Goal: Information Seeking & Learning: Learn about a topic

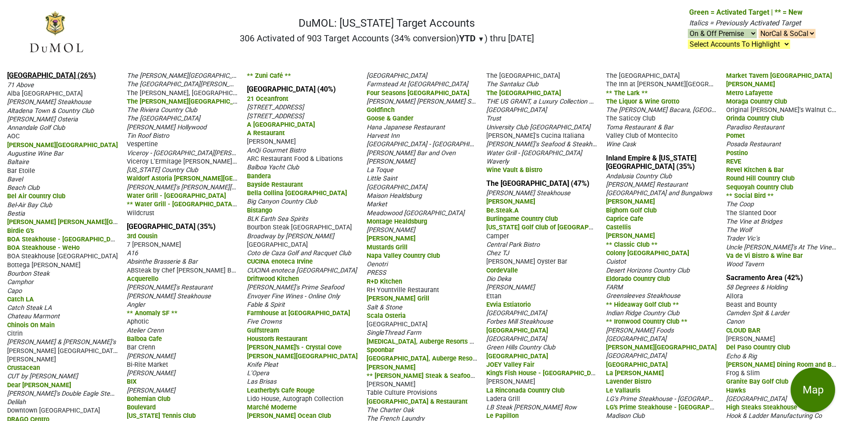
click at [40, 73] on link "Los Angeles (26%)" at bounding box center [51, 75] width 89 height 8
click at [177, 227] on link "San Francisco (35%)" at bounding box center [171, 226] width 89 height 8
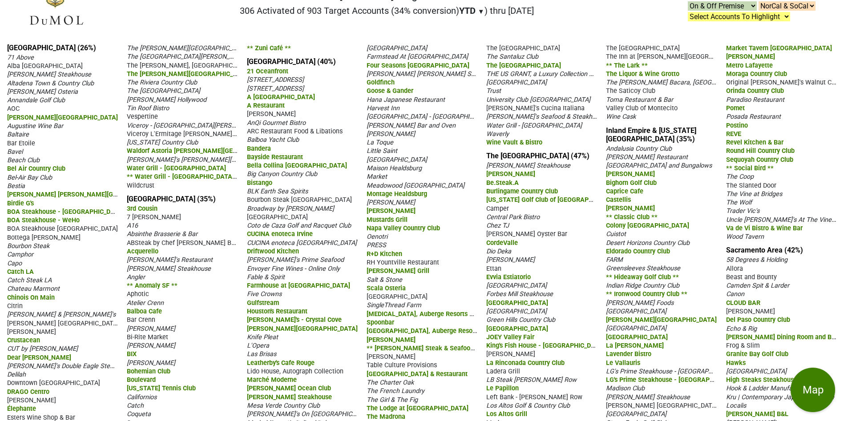
scroll to position [27, 0]
click at [283, 67] on link "Orange County (40%)" at bounding box center [291, 62] width 89 height 8
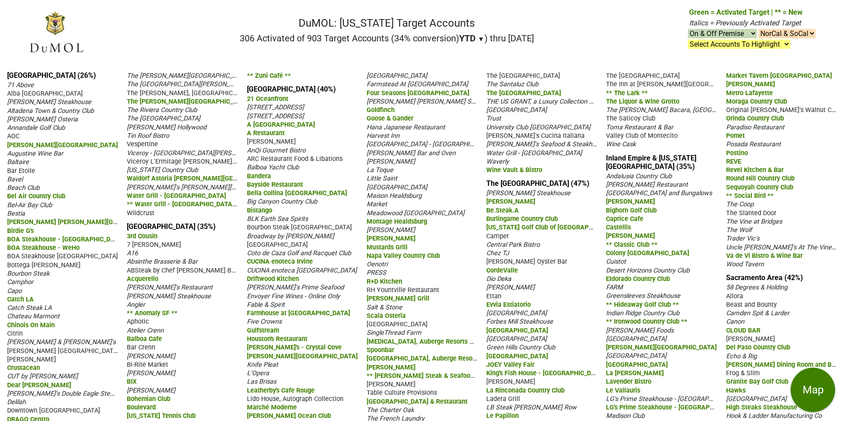
click at [54, 43] on img at bounding box center [56, 32] width 56 height 44
click at [409, 17] on h1 "DuMOL: California Target Accounts" at bounding box center [387, 23] width 294 height 13
click at [814, 32] on select "NorCal & SoCal NorCal Only SoCal Only" at bounding box center [786, 33] width 57 height 9
select select "NorCal"
click at [758, 29] on select "NorCal & SoCal NorCal Only SoCal Only" at bounding box center [786, 33] width 57 height 9
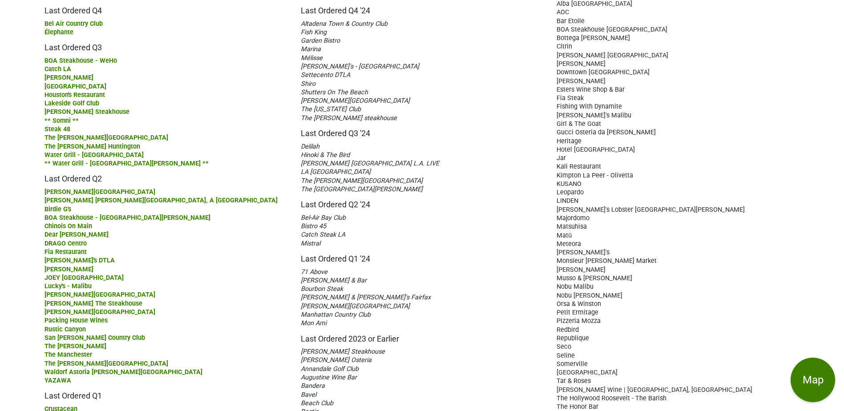
scroll to position [74, 0]
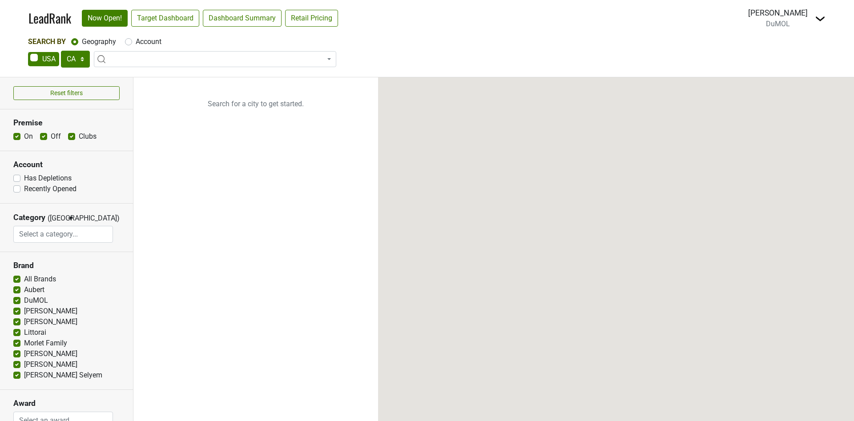
select select "CA"
select select
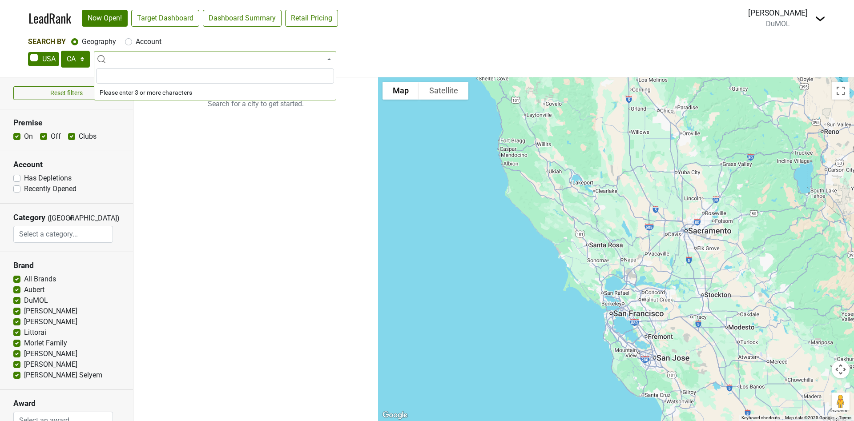
click at [132, 62] on span at bounding box center [215, 59] width 242 height 16
type input "san"
click at [132, 62] on span at bounding box center [215, 59] width 242 height 16
click at [131, 53] on span at bounding box center [215, 59] width 242 height 16
click at [124, 82] on input "search" at bounding box center [215, 75] width 238 height 15
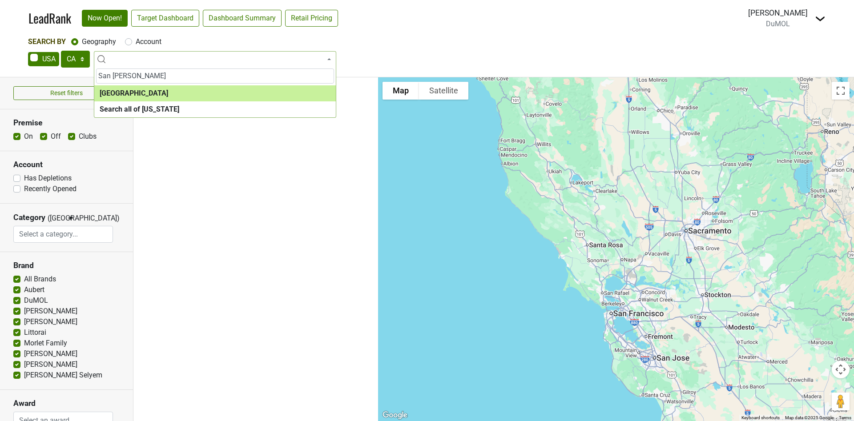
type input "San [PERSON_NAME]"
select select "1259"
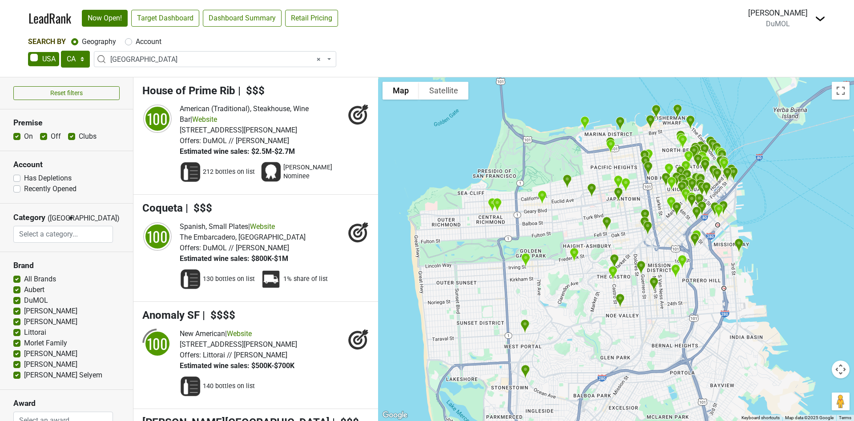
click at [51, 139] on label "Off" at bounding box center [56, 136] width 10 height 11
click at [41, 139] on input "Off" at bounding box center [43, 135] width 7 height 9
checkbox input "false"
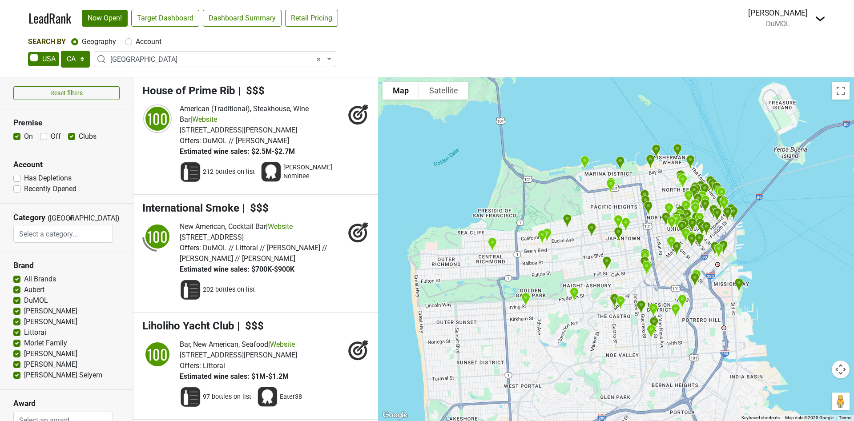
click at [24, 137] on label "On" at bounding box center [28, 136] width 9 height 11
click at [16, 137] on input "On" at bounding box center [16, 135] width 7 height 9
checkbox input "false"
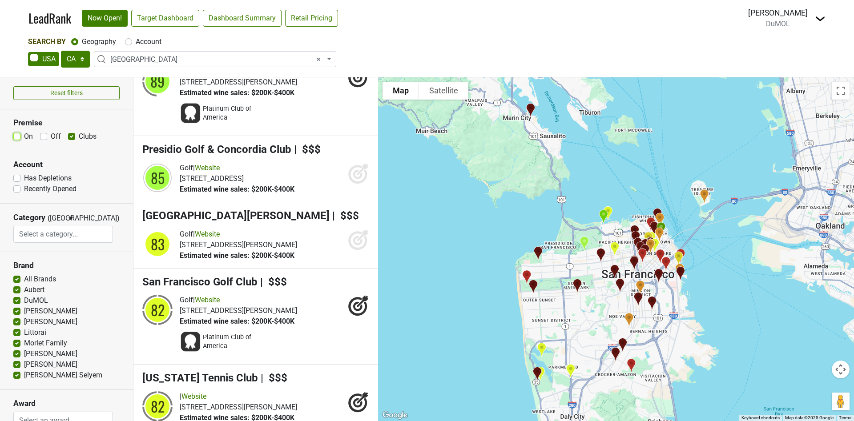
scroll to position [234, 0]
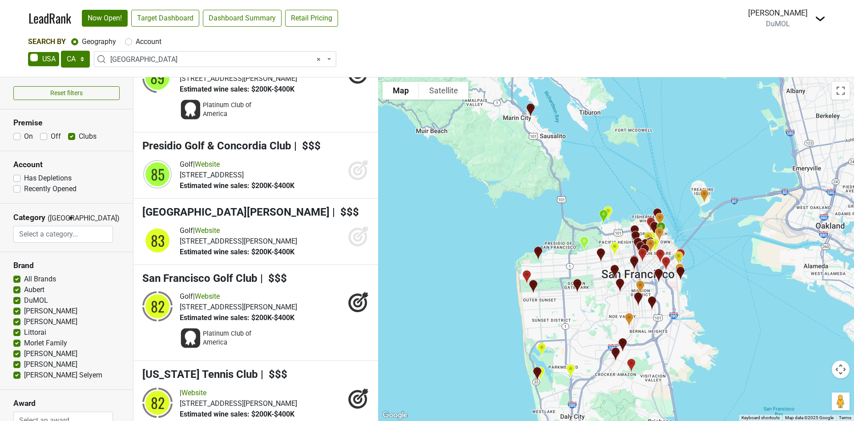
click at [351, 169] on icon at bounding box center [358, 169] width 21 height 21
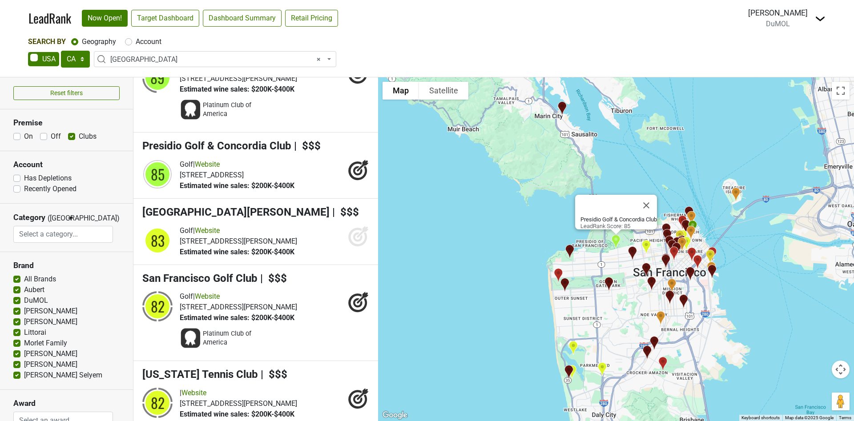
click at [348, 240] on icon at bounding box center [358, 235] width 21 height 21
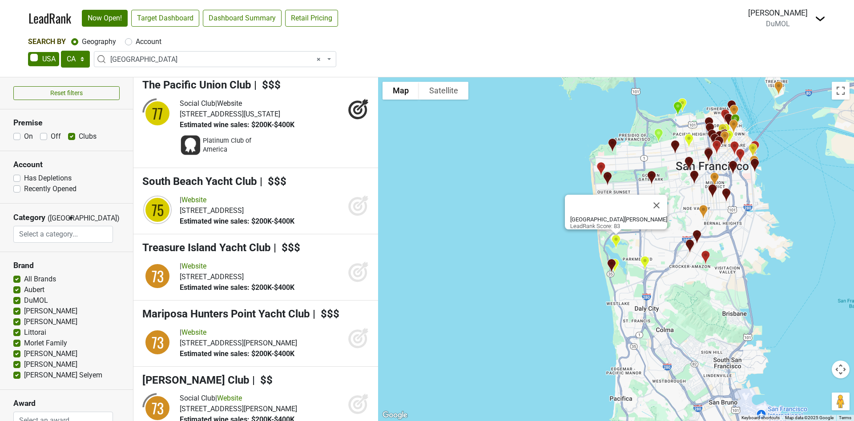
scroll to position [854, 0]
click at [162, 221] on div "75" at bounding box center [157, 210] width 27 height 27
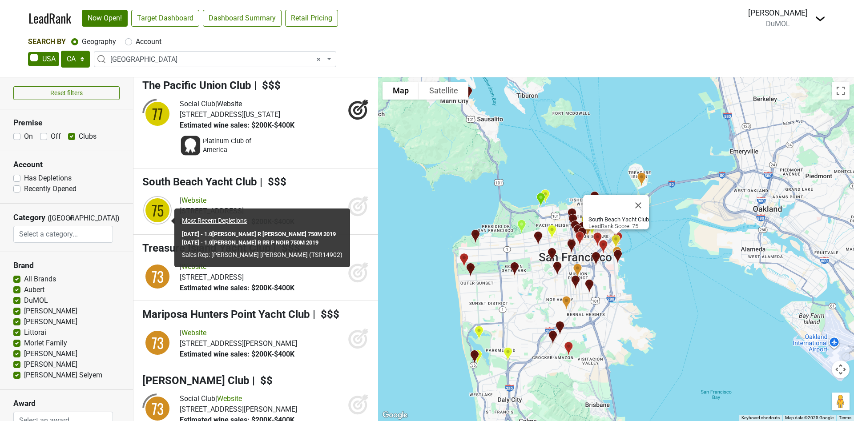
click at [327, 151] on div "Platinum Club of America" at bounding box center [274, 146] width 189 height 30
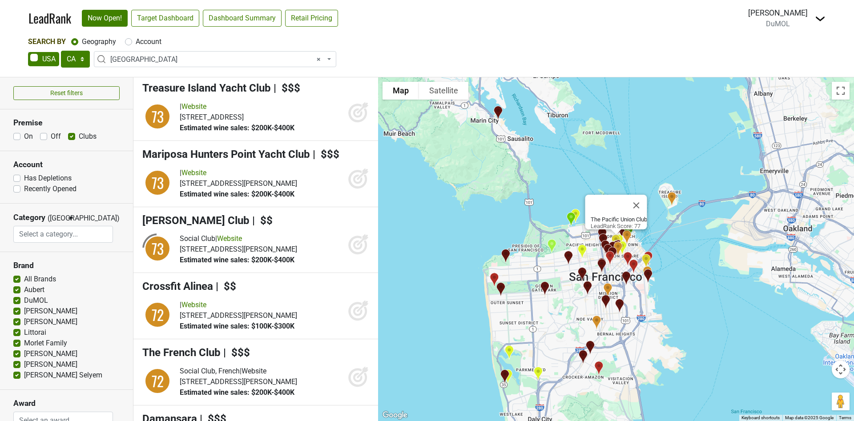
scroll to position [1014, 0]
click at [348, 251] on icon at bounding box center [358, 243] width 21 height 21
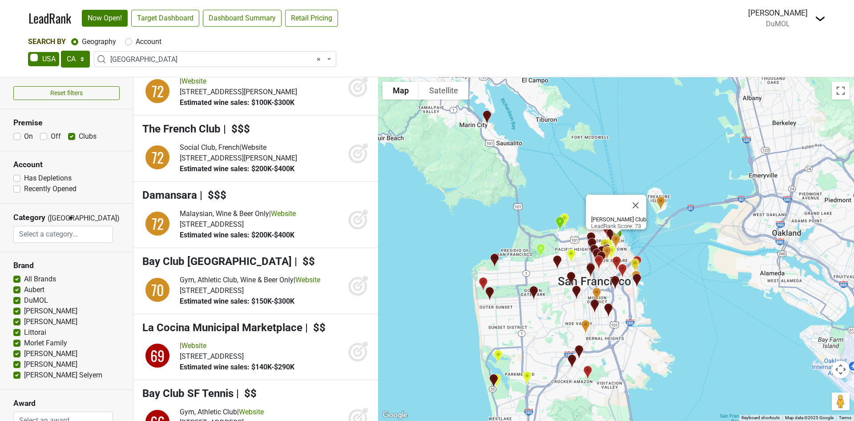
scroll to position [1238, 0]
click at [353, 158] on icon at bounding box center [357, 153] width 9 height 9
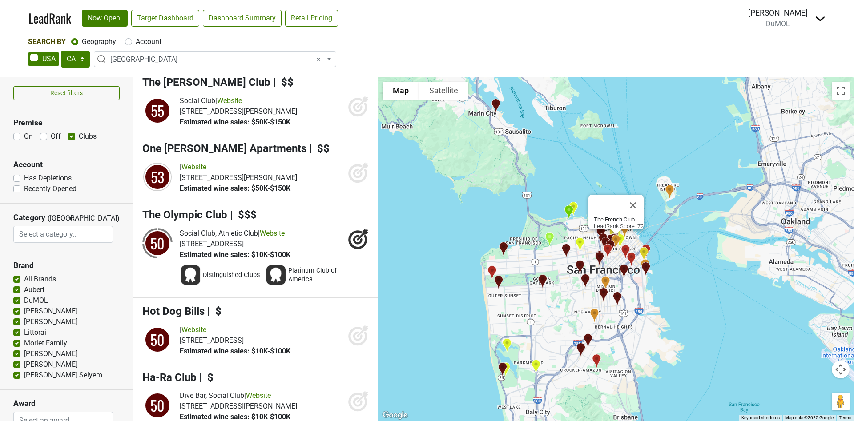
scroll to position [2211, 0]
click at [163, 190] on div "53" at bounding box center [157, 176] width 27 height 27
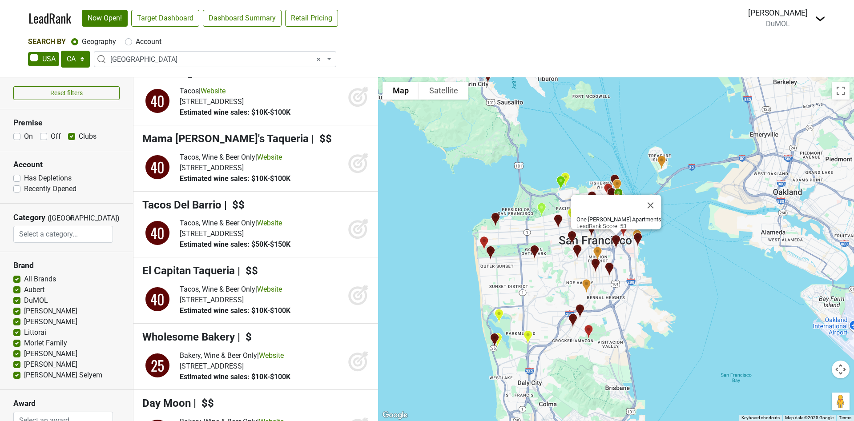
scroll to position [3398, 0]
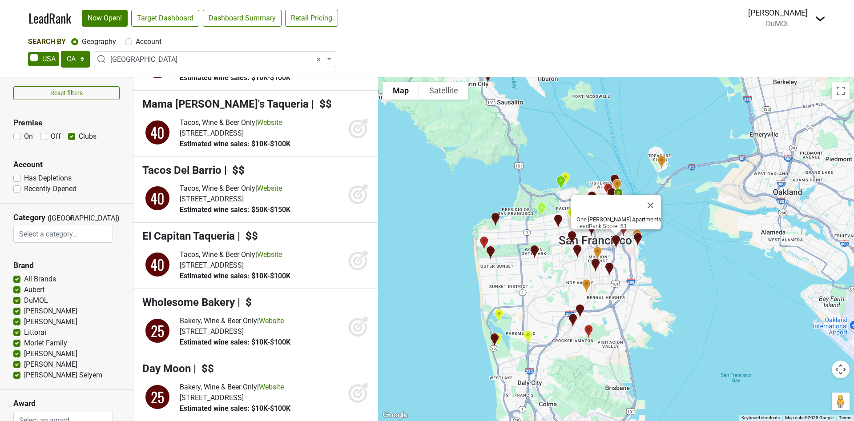
click at [193, 56] on span "× San Francisco" at bounding box center [217, 59] width 215 height 11
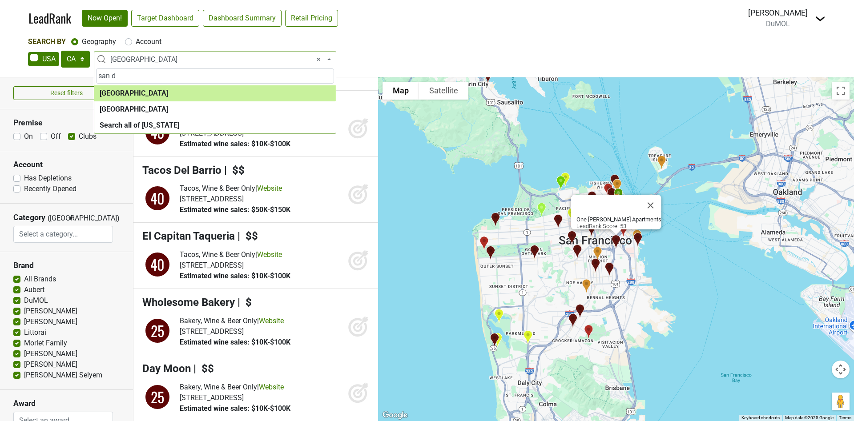
scroll to position [0, 0]
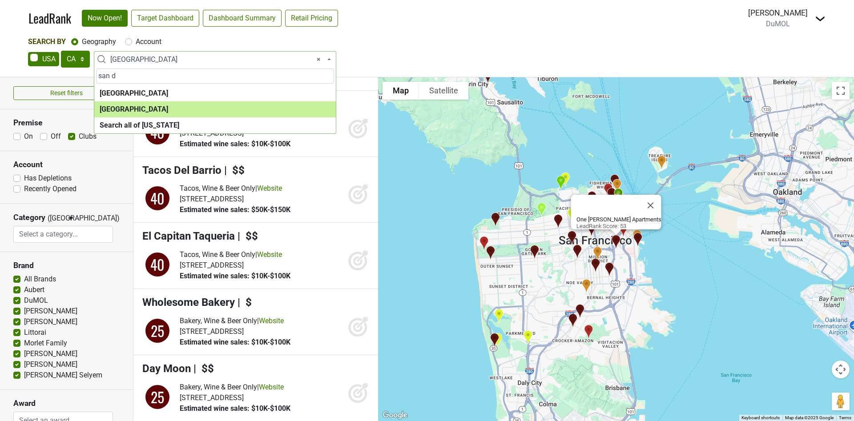
type input "san d"
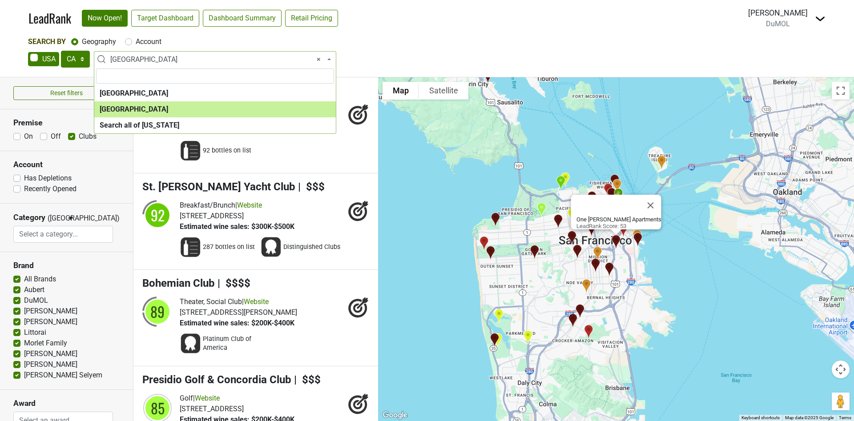
select select "1140"
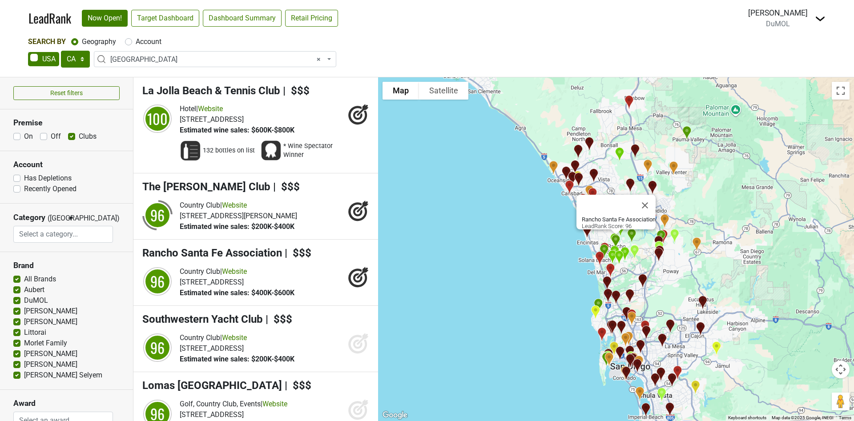
scroll to position [200, 0]
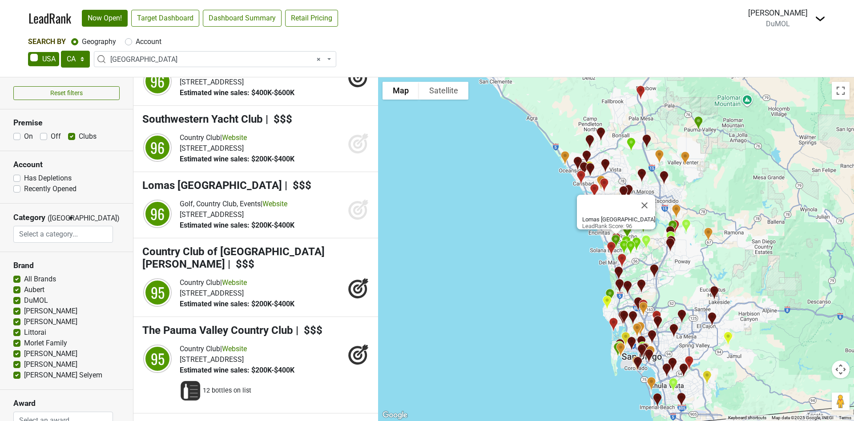
click at [357, 211] on icon at bounding box center [363, 205] width 12 height 12
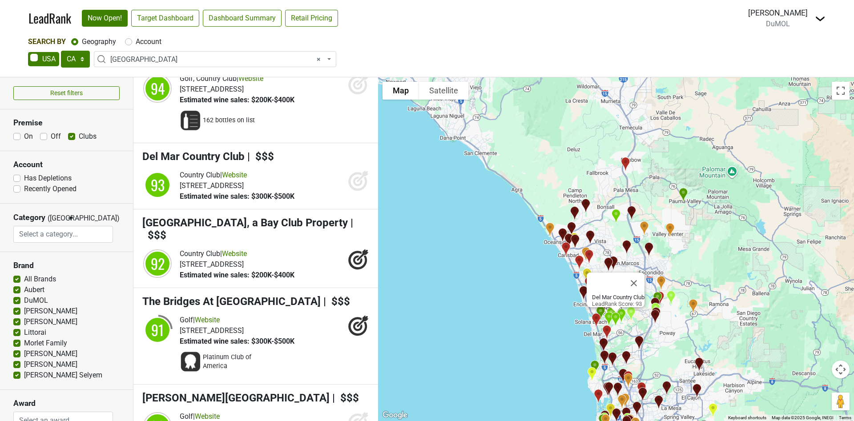
scroll to position [600, 0]
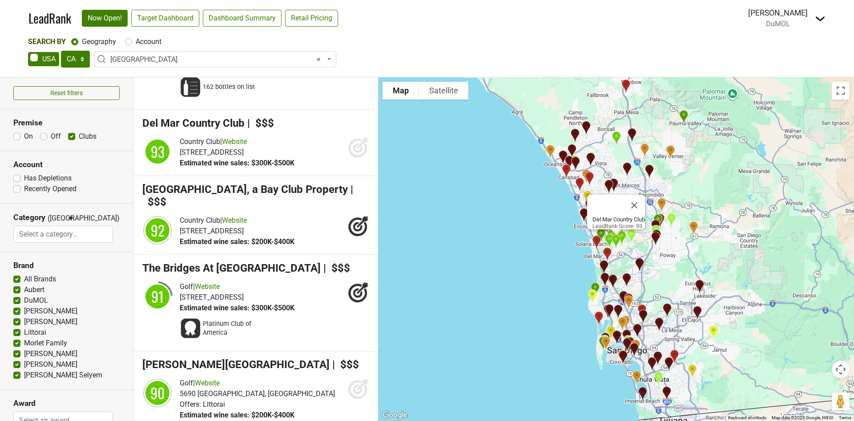
click at [357, 149] on icon at bounding box center [363, 143] width 12 height 12
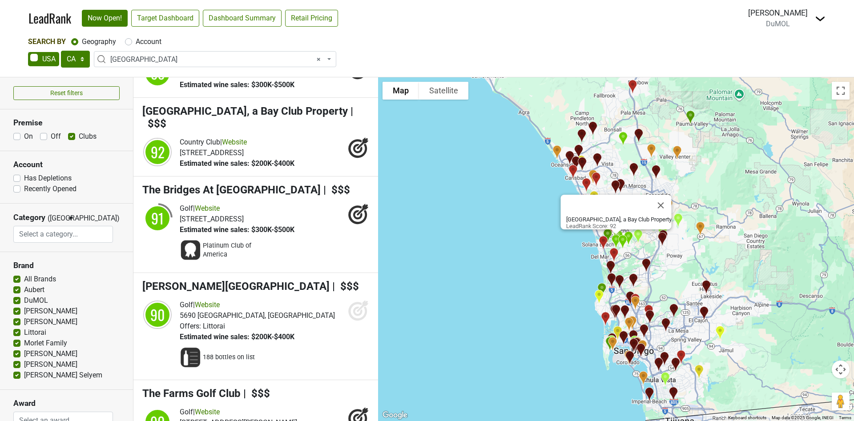
scroll to position [801, 0]
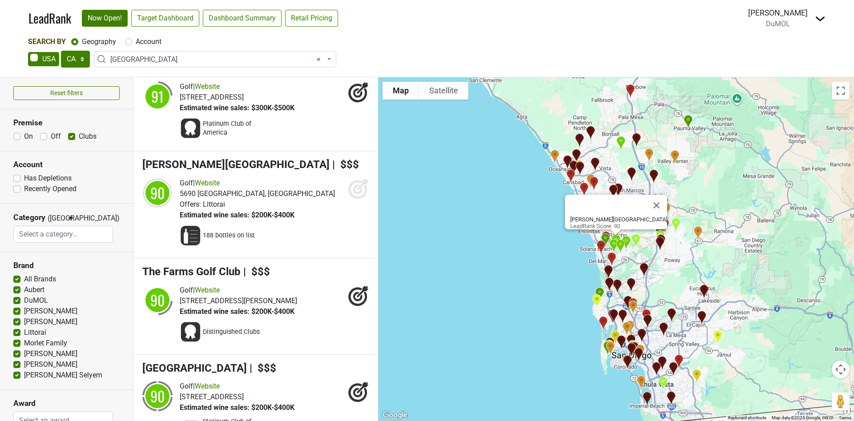
click at [357, 190] on icon at bounding box center [363, 184] width 12 height 12
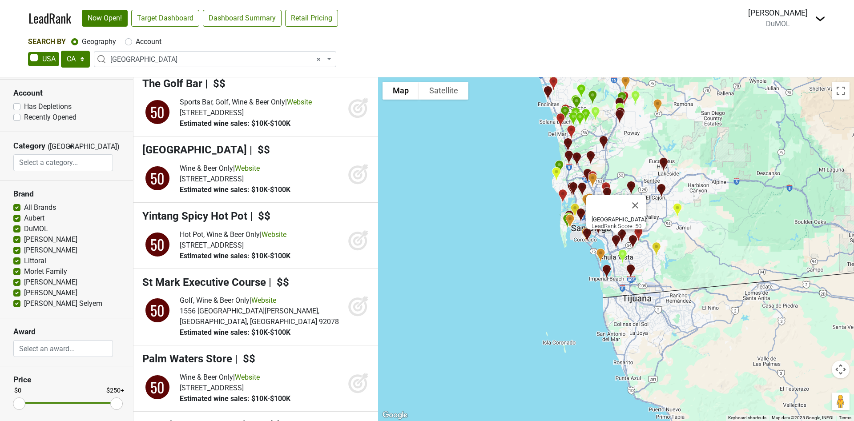
scroll to position [119, 0]
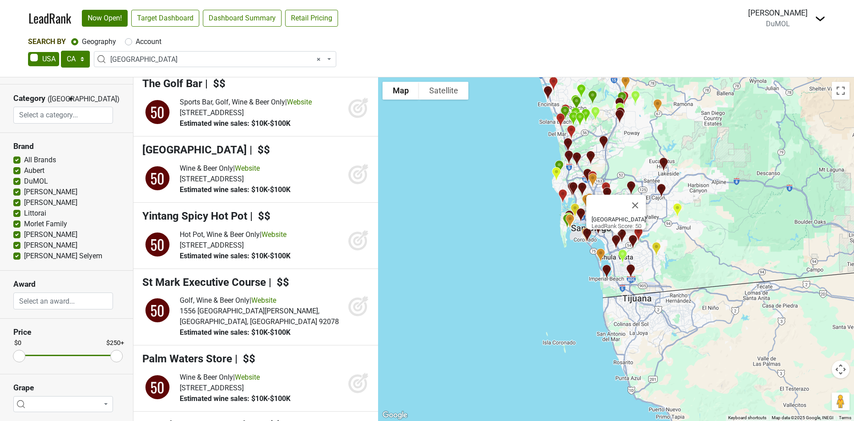
click at [61, 296] on input "search" at bounding box center [63, 301] width 99 height 17
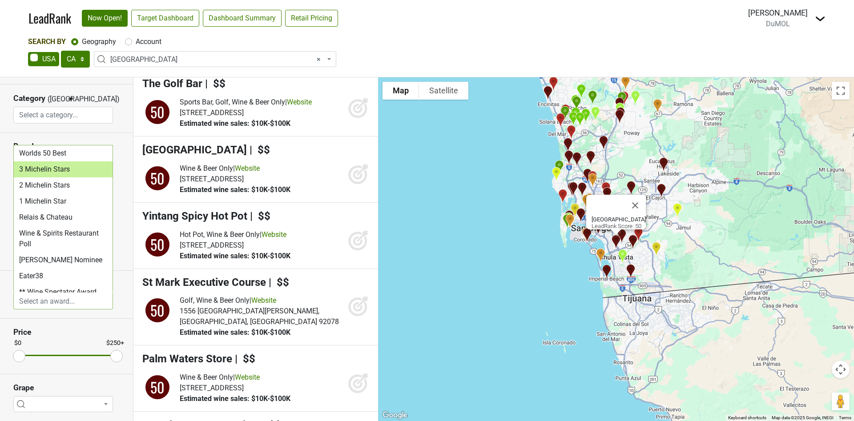
select select "3 Michelin Stars"
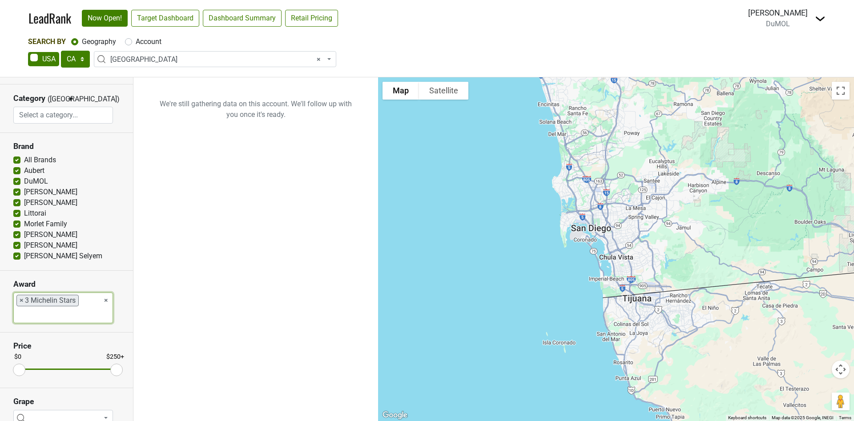
click at [21, 299] on span "×" at bounding box center [22, 300] width 4 height 11
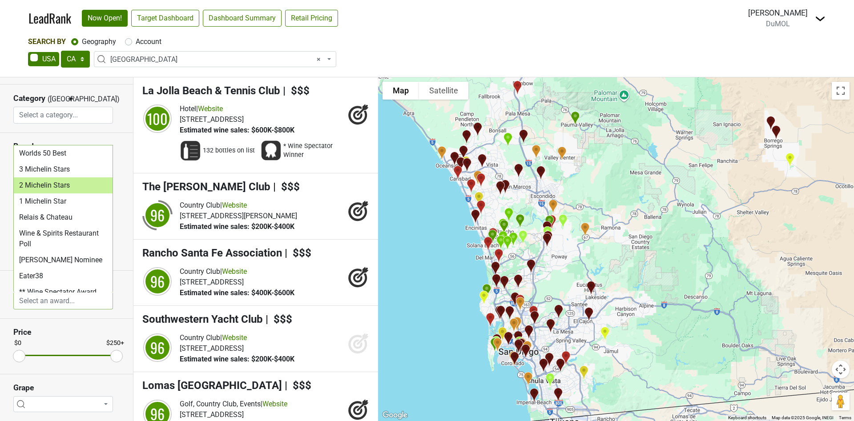
select select "2 Michelin Stars"
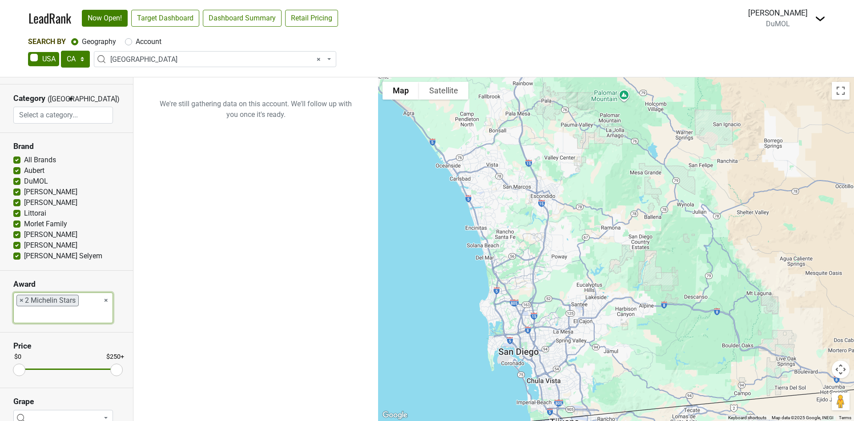
click at [156, 58] on span "× San Diego Area" at bounding box center [217, 59] width 215 height 11
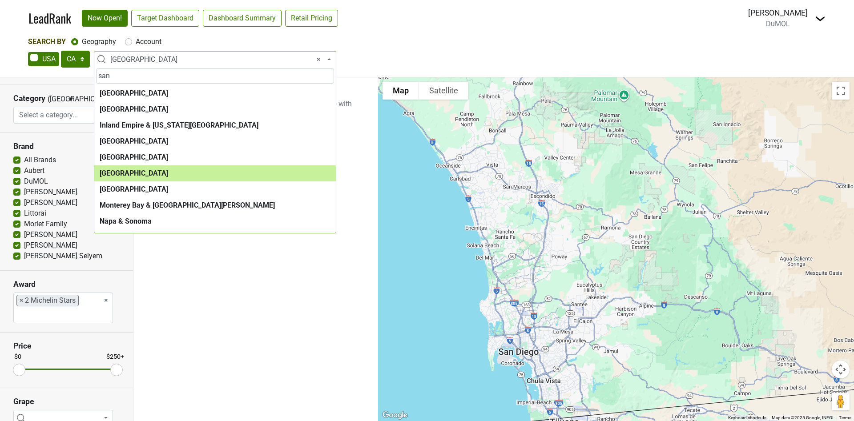
type input "san"
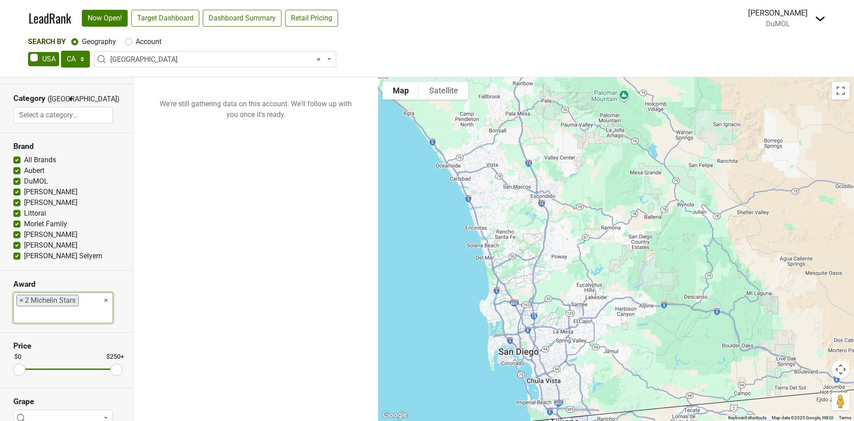
click at [20, 300] on span "×" at bounding box center [22, 300] width 4 height 11
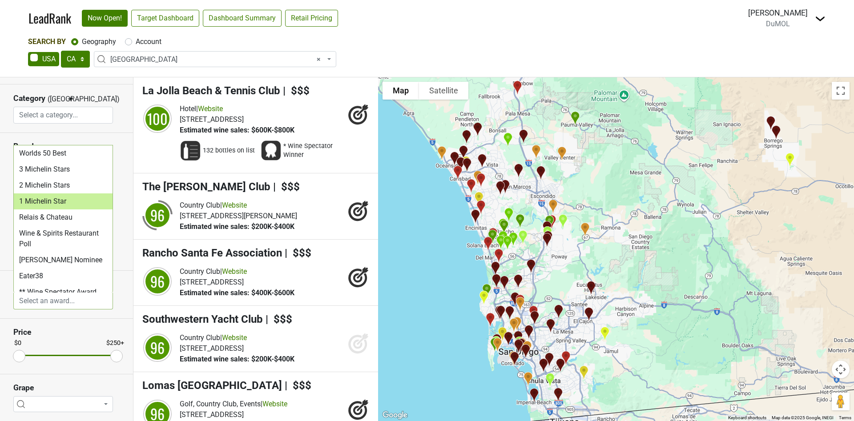
select select "1 Michelin Star"
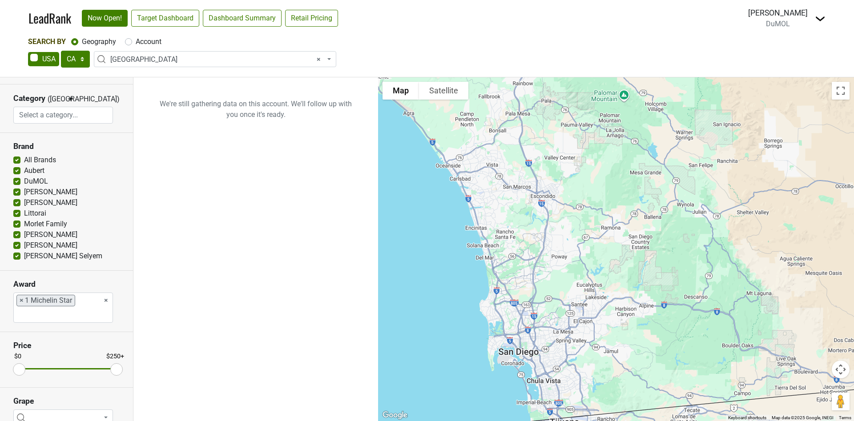
click at [171, 75] on div "Search By Geography Account AK AL AR AZ CA CO CT DC DE FL GA HI IA ID IL IN KS …" at bounding box center [427, 56] width 854 height 40
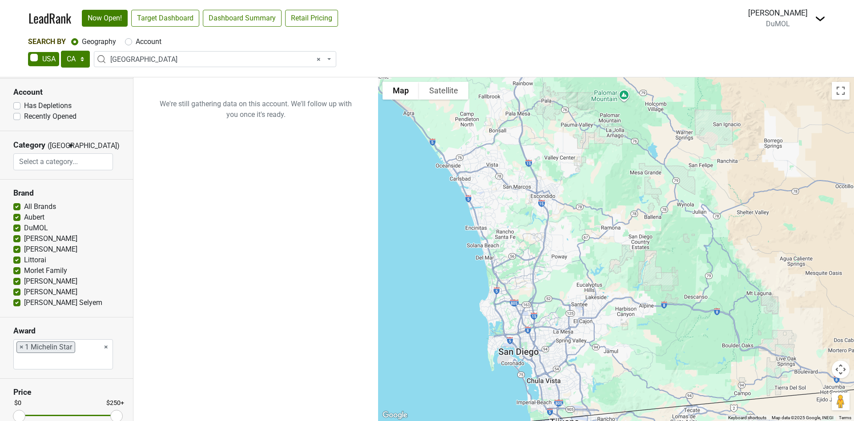
scroll to position [0, 0]
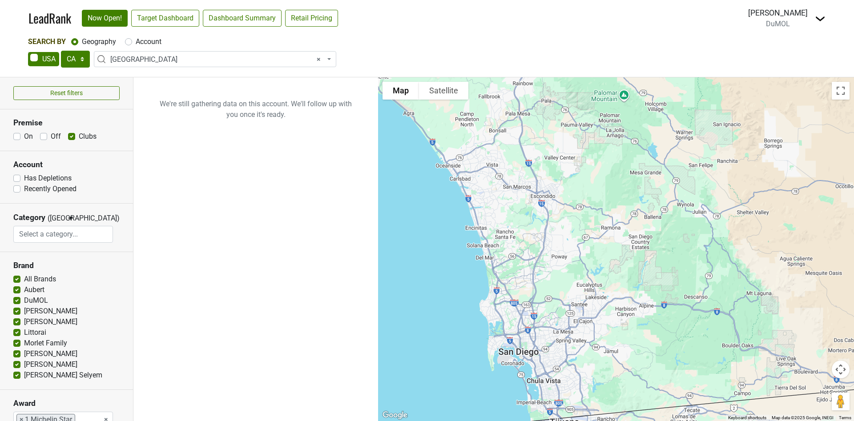
click at [20, 137] on div "On" at bounding box center [23, 136] width 20 height 11
click at [24, 134] on label "On" at bounding box center [28, 136] width 9 height 11
click at [17, 134] on input "On" at bounding box center [16, 135] width 7 height 9
checkbox input "true"
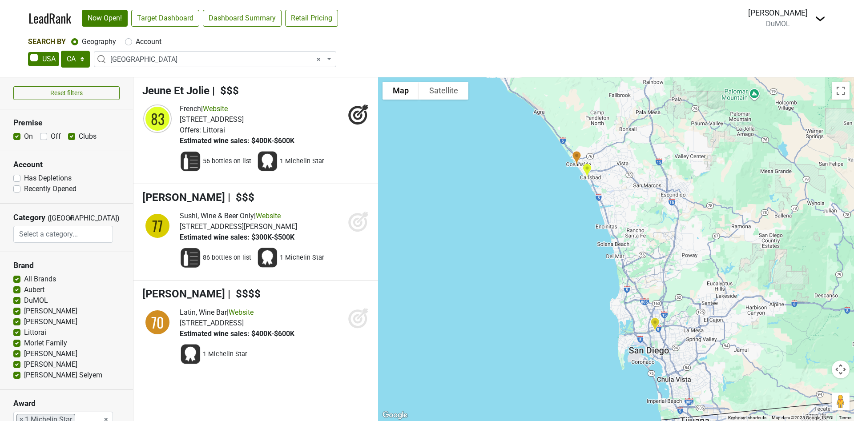
click at [79, 138] on label "Clubs" at bounding box center [88, 136] width 18 height 11
click at [74, 138] on input "Clubs" at bounding box center [71, 135] width 7 height 9
checkbox input "false"
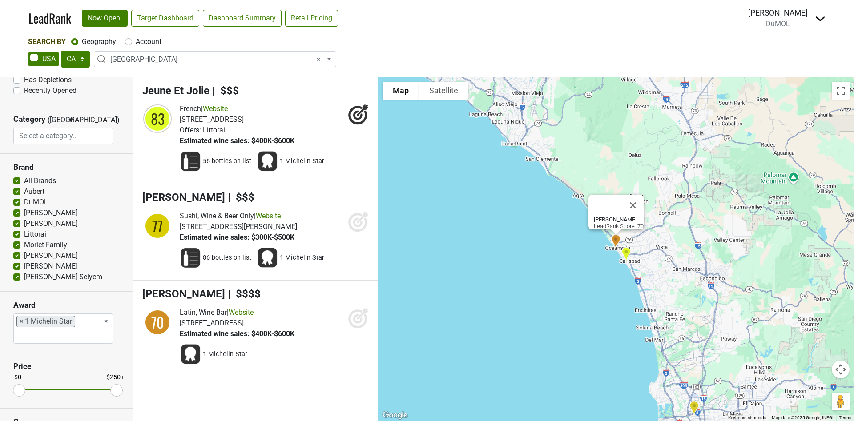
scroll to position [133, 0]
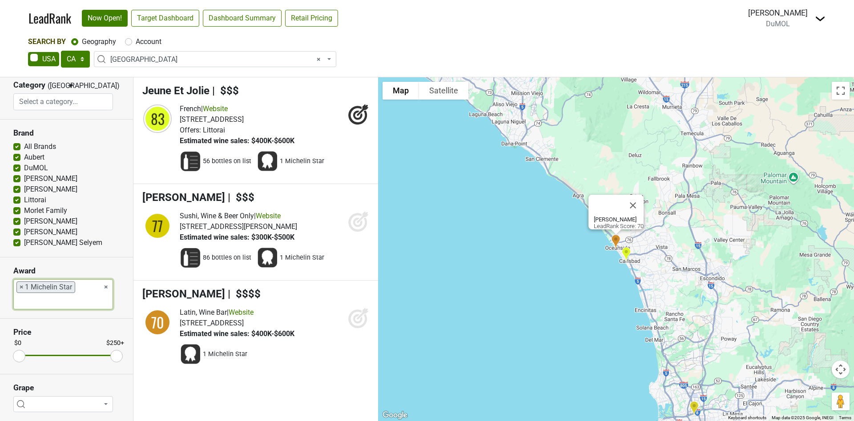
click at [21, 286] on span "×" at bounding box center [22, 287] width 4 height 11
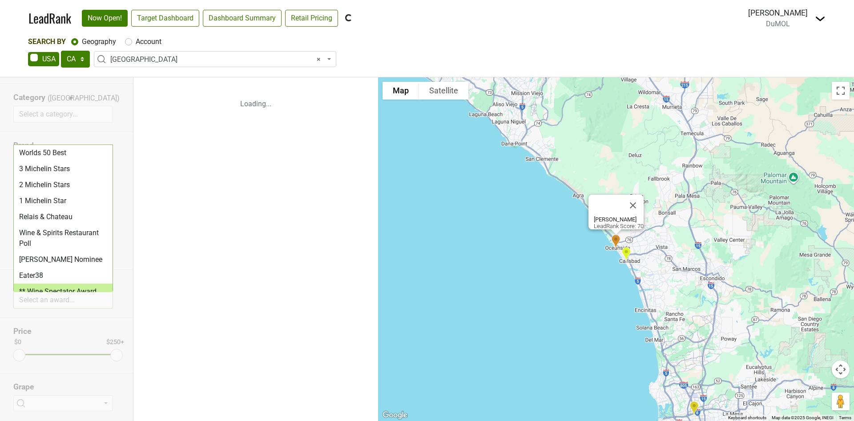
scroll to position [120, 0]
select select "Worlds 50 Best"
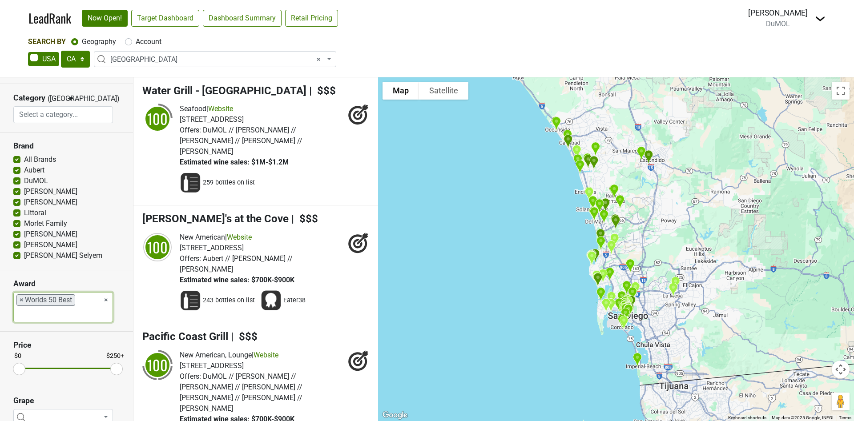
click at [19, 297] on li "× Worlds 50 Best" at bounding box center [45, 300] width 59 height 12
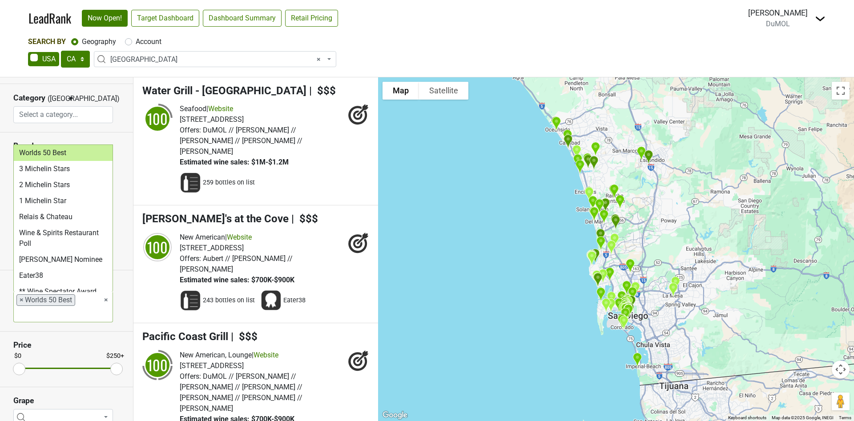
click at [20, 298] on span "×" at bounding box center [22, 300] width 4 height 11
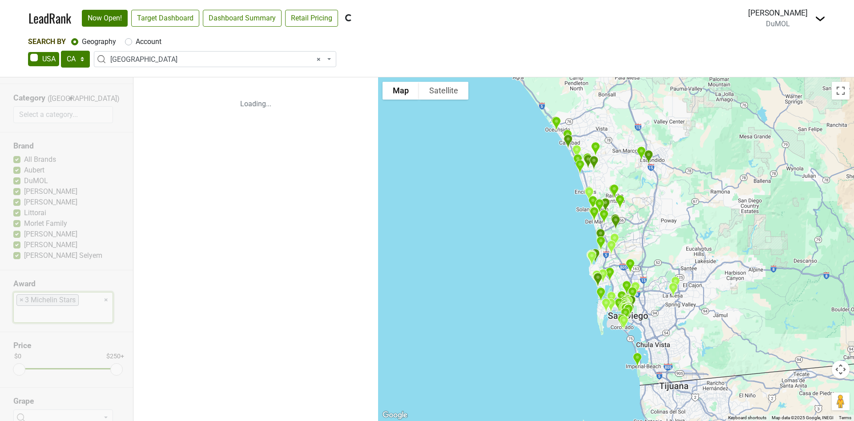
select select "3 Michelin Stars"
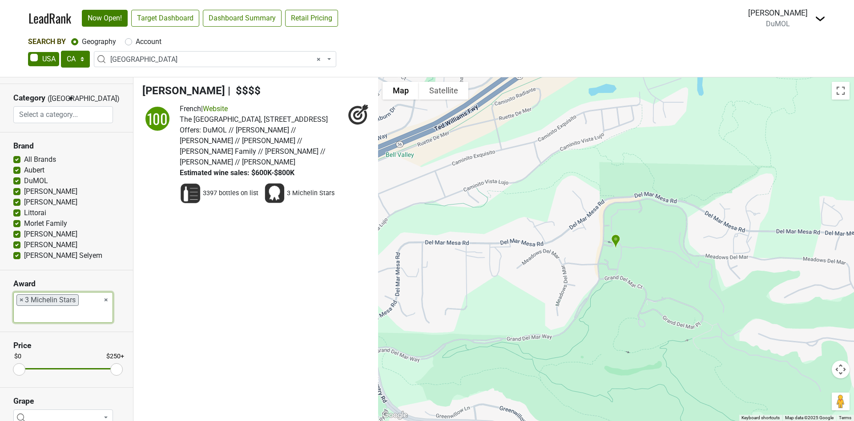
click at [21, 306] on input "search" at bounding box center [32, 314] width 36 height 17
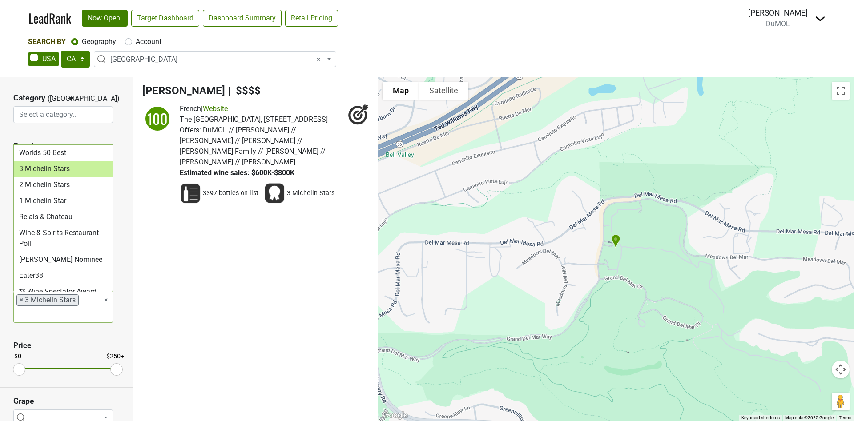
click at [20, 295] on span "×" at bounding box center [22, 300] width 4 height 11
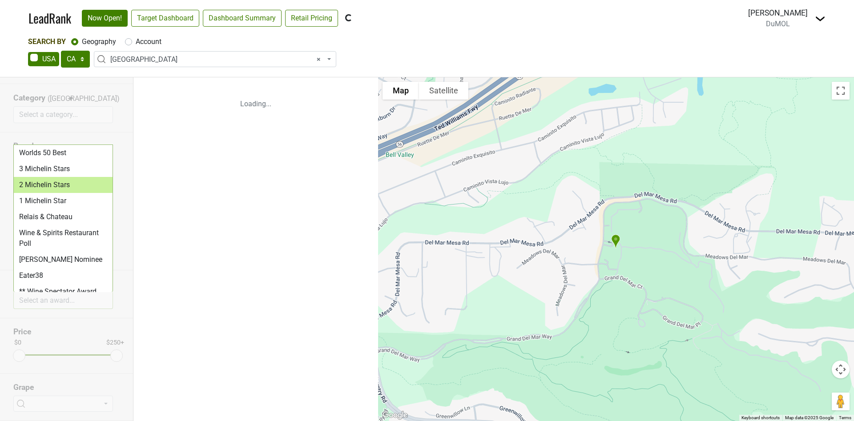
select select "2 Michelin Stars"
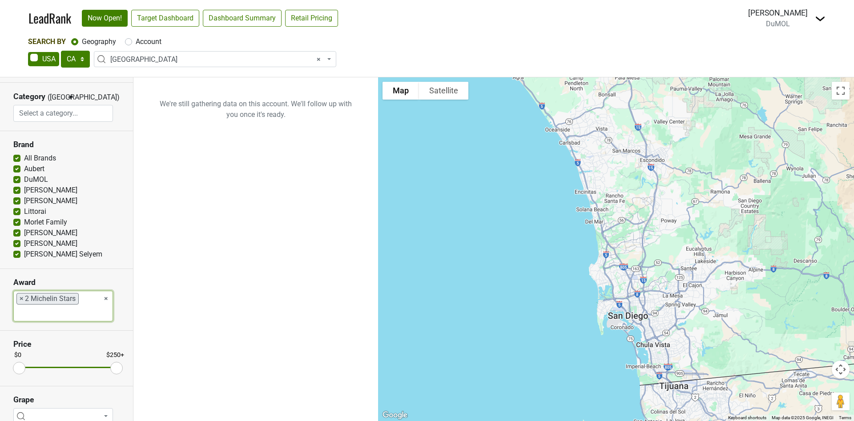
scroll to position [133, 0]
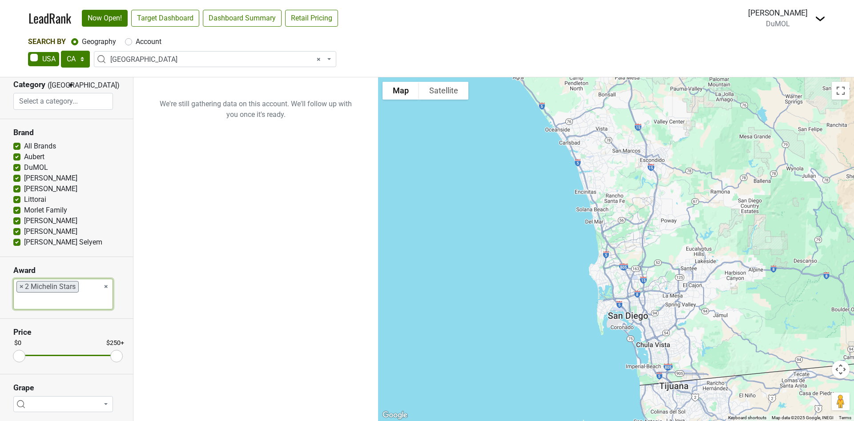
click at [21, 283] on span "×" at bounding box center [22, 287] width 4 height 11
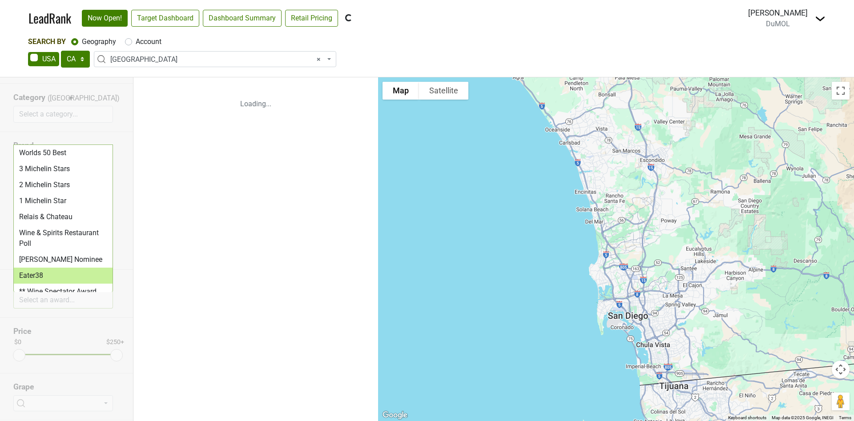
scroll to position [120, 0]
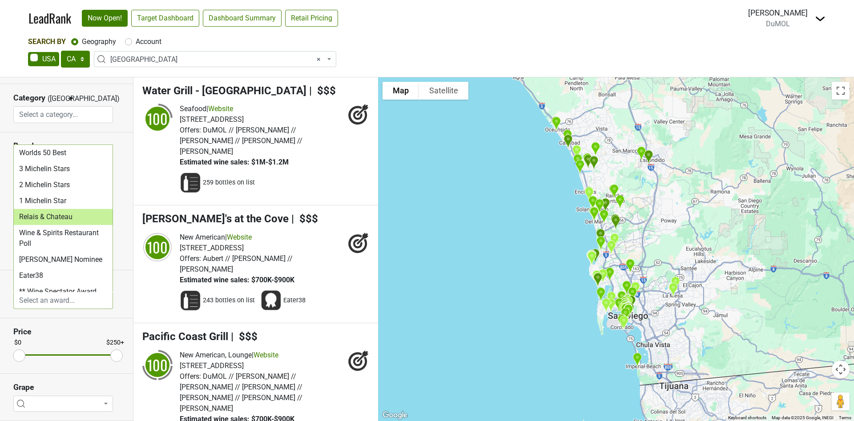
select select "Relais & Chateau"
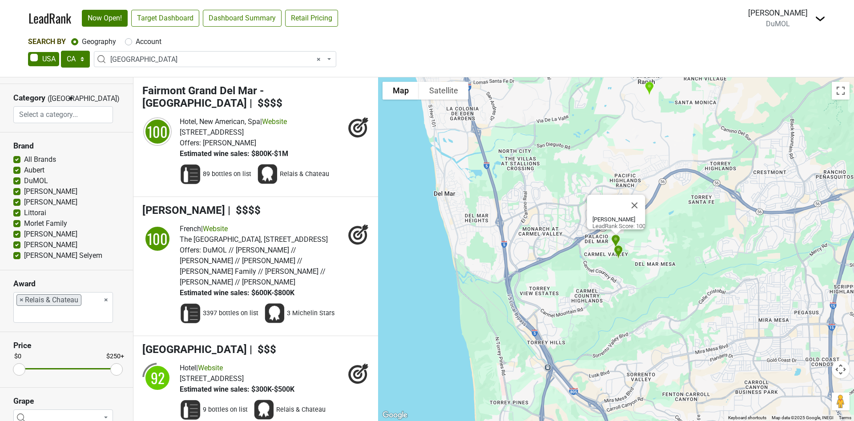
click at [20, 298] on span "×" at bounding box center [22, 300] width 4 height 11
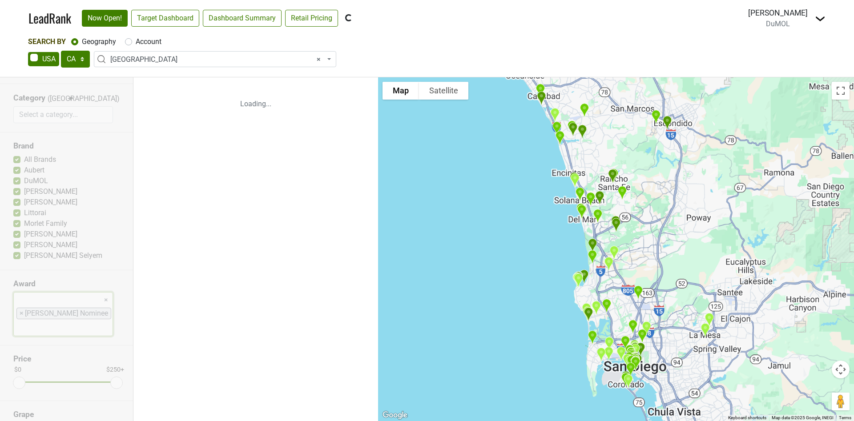
select select "[PERSON_NAME] Nominee"
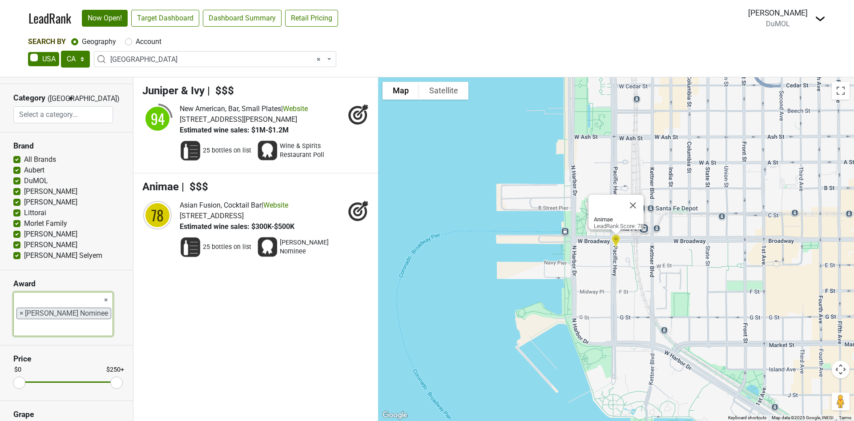
click at [20, 308] on span "×" at bounding box center [22, 313] width 4 height 11
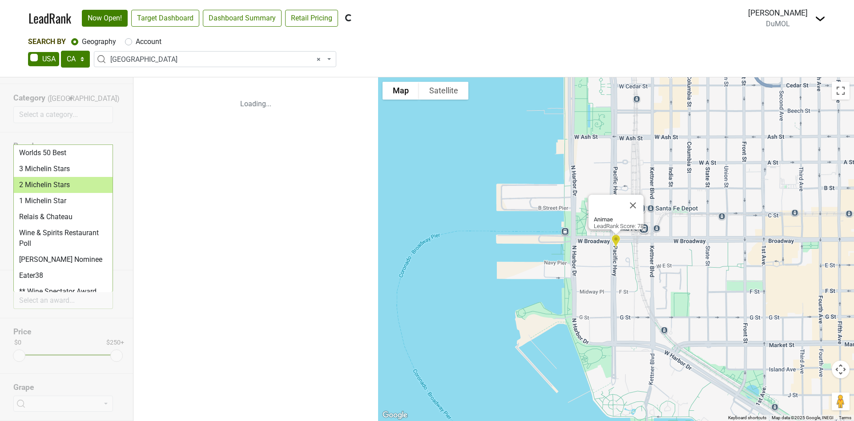
scroll to position [133, 0]
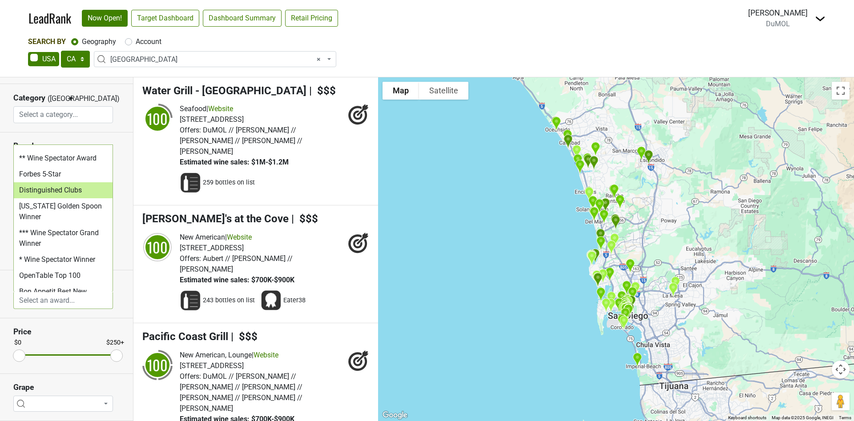
select select "Distinguished Clubs"
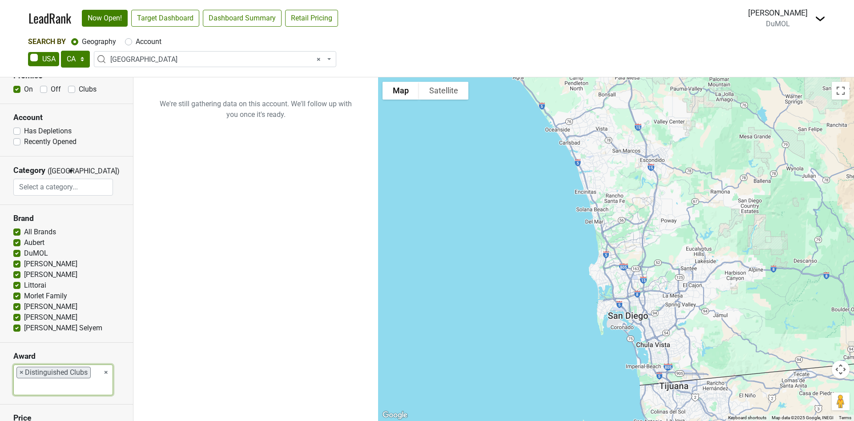
scroll to position [0, 0]
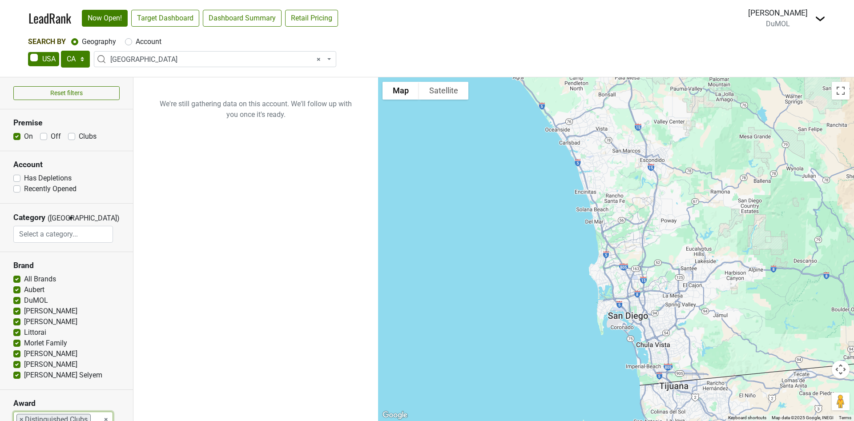
click at [79, 134] on label "Clubs" at bounding box center [88, 136] width 18 height 11
click at [70, 134] on input "Clubs" at bounding box center [71, 135] width 7 height 9
checkbox input "true"
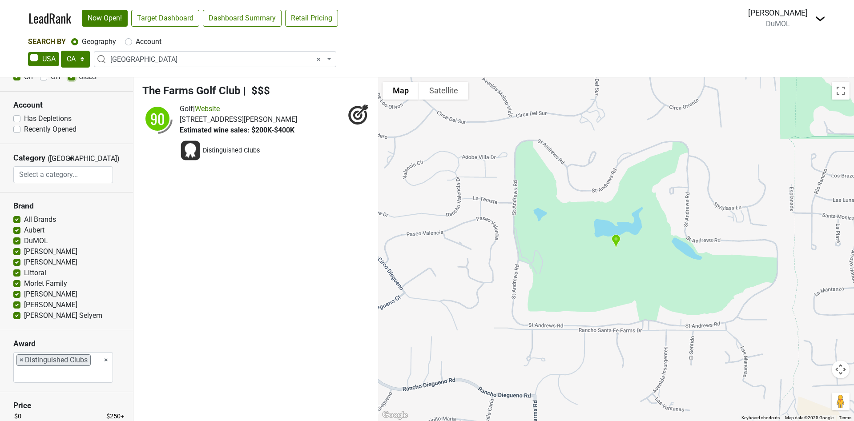
scroll to position [133, 0]
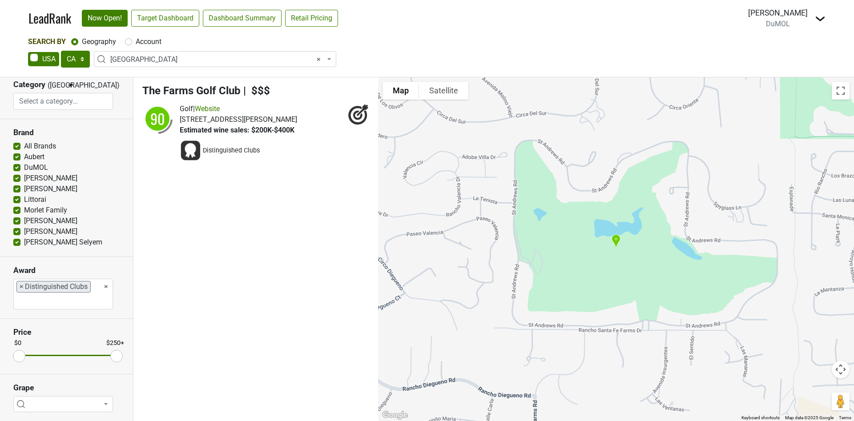
click at [19, 284] on li "× Distinguished Clubs" at bounding box center [53, 287] width 74 height 12
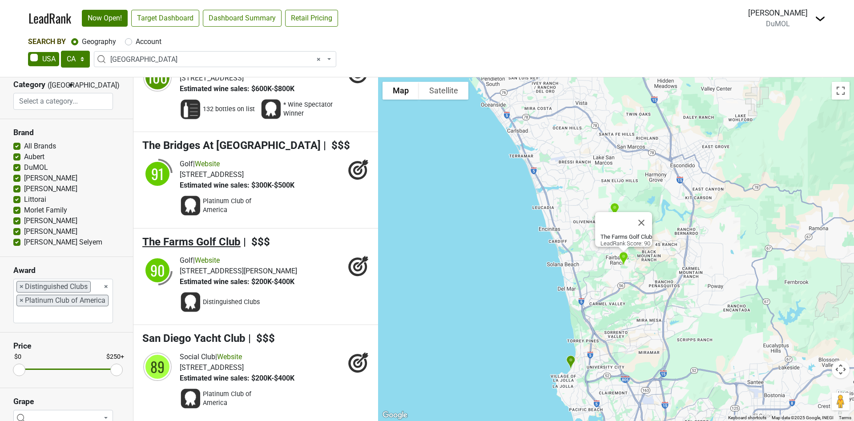
scroll to position [63, 0]
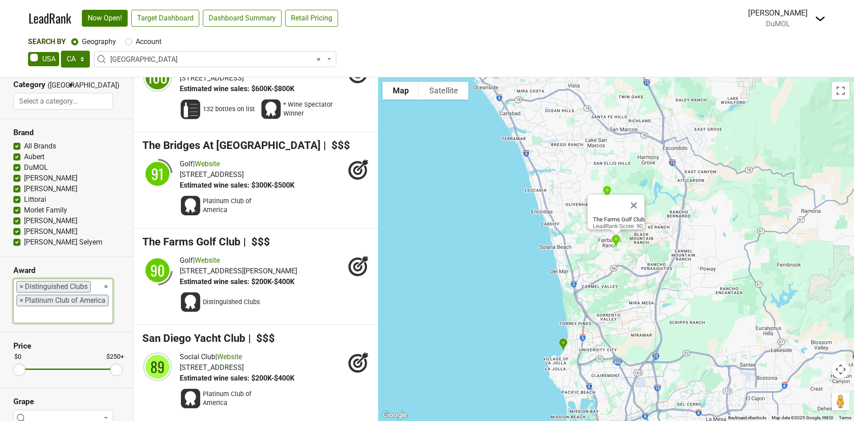
click at [21, 285] on span "×" at bounding box center [22, 287] width 4 height 11
select select "Platinum Club of America"
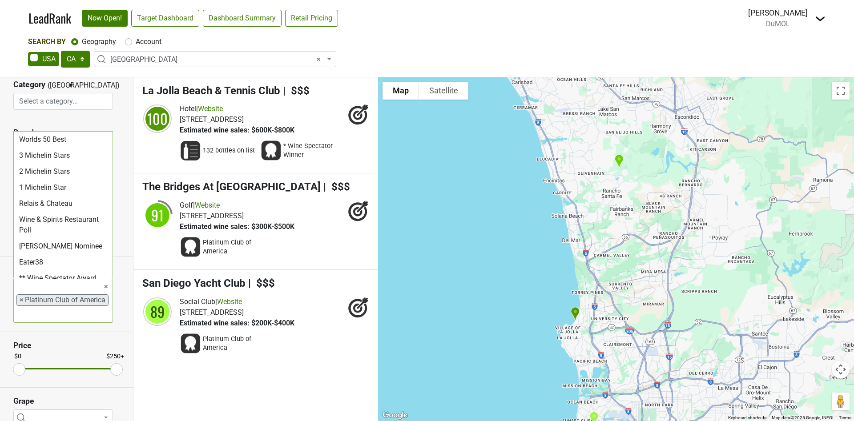
scroll to position [304, 0]
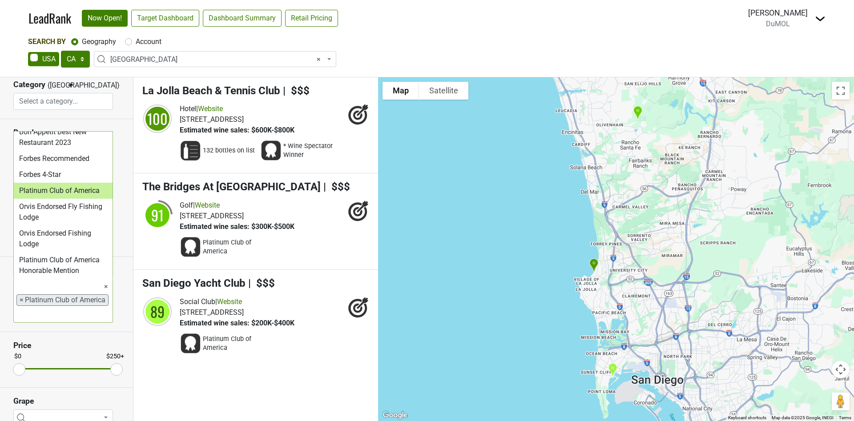
click at [22, 303] on span "×" at bounding box center [22, 300] width 4 height 11
select select
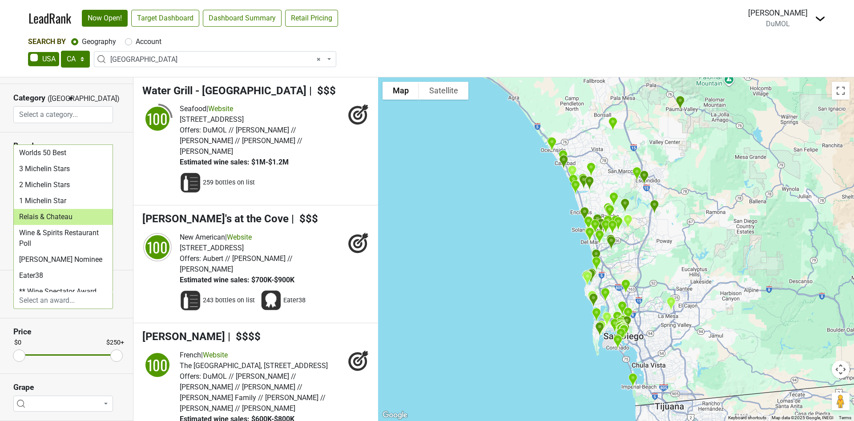
scroll to position [120, 0]
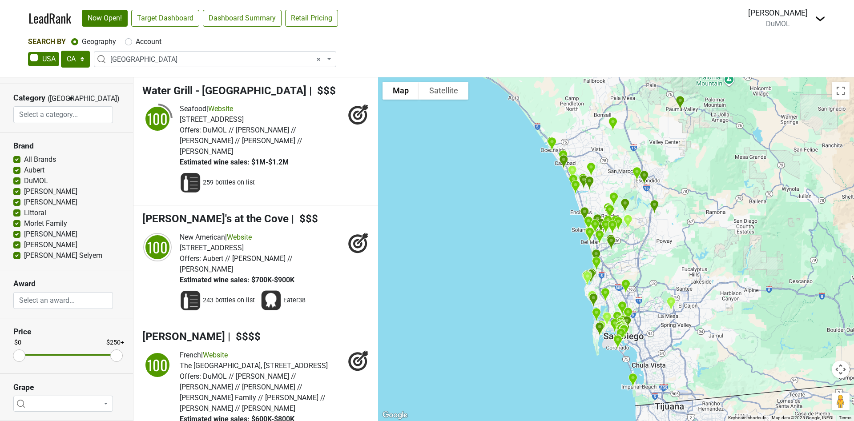
click at [117, 138] on section "Brand All Brands Aubert DuMOL Kistler Kosta Browne Littorai Ramey" at bounding box center [66, 202] width 133 height 138
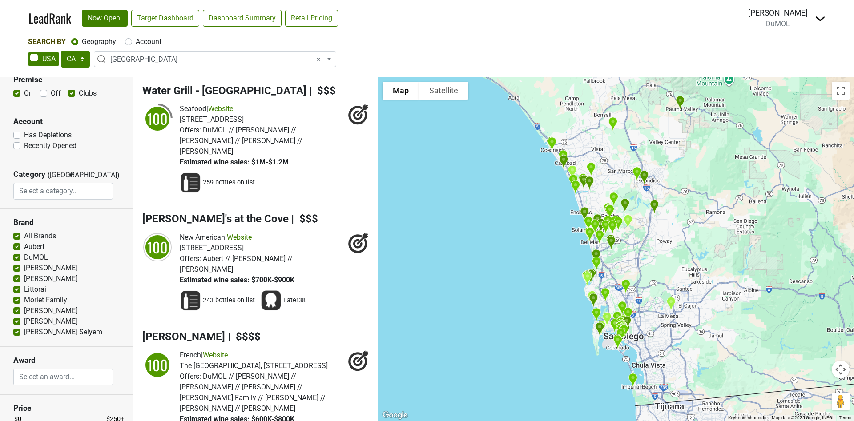
scroll to position [0, 0]
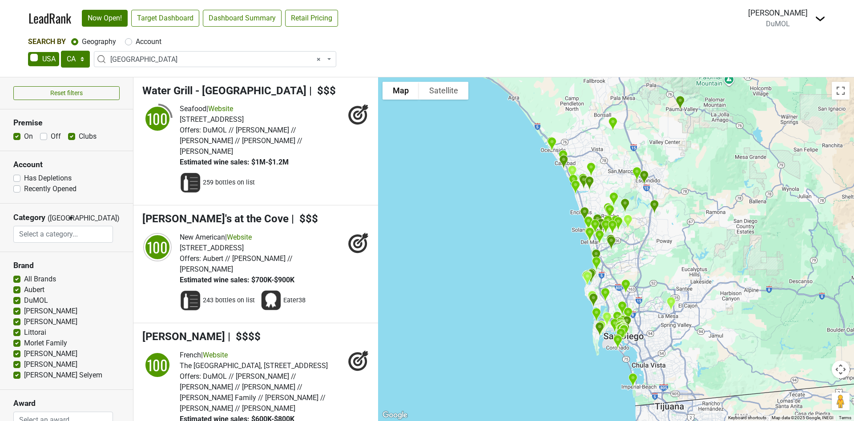
click at [79, 136] on label "Clubs" at bounding box center [88, 136] width 18 height 11
click at [70, 136] on input "Clubs" at bounding box center [71, 135] width 7 height 9
checkbox input "false"
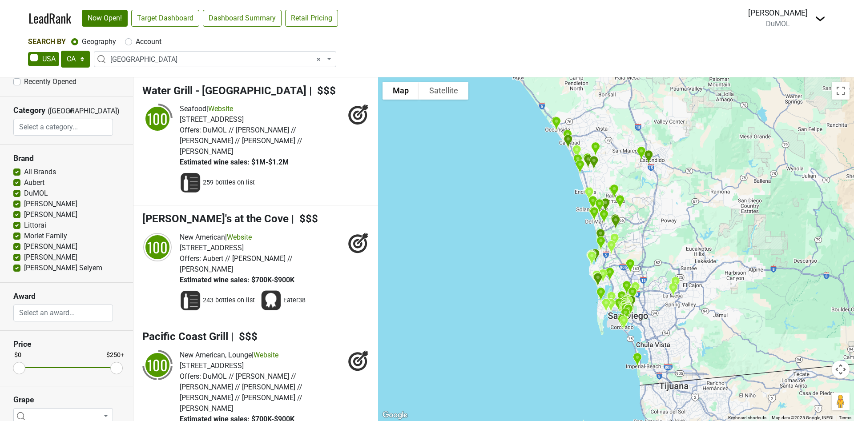
scroll to position [119, 0]
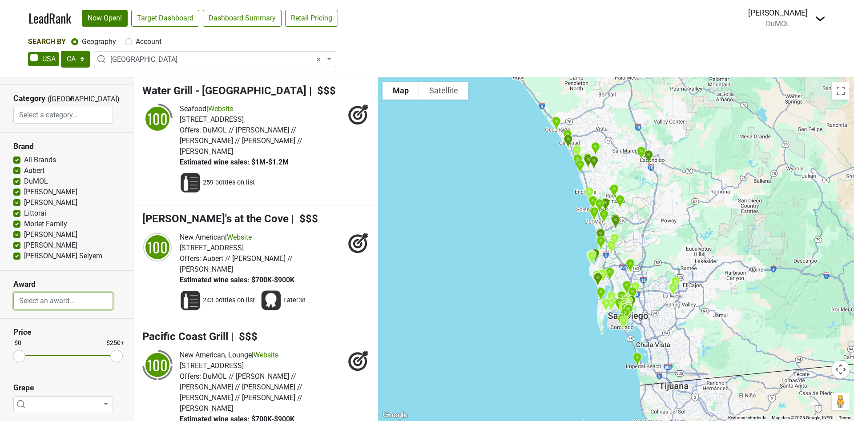
click at [56, 304] on input "search" at bounding box center [63, 300] width 99 height 17
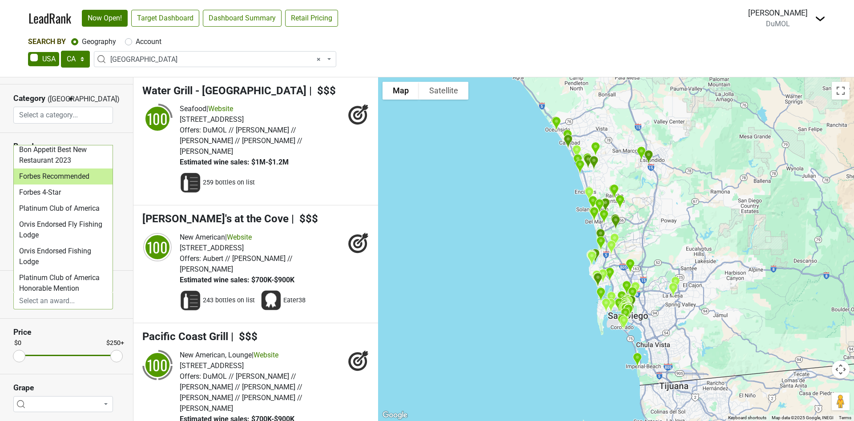
scroll to position [312, 0]
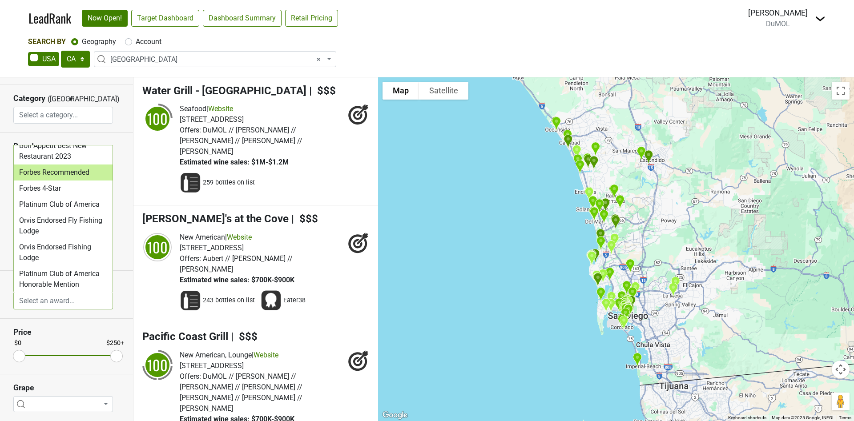
click at [65, 138] on section "Brand All Brands Aubert DuMOL Kistler Kosta Browne Littorai Ramey" at bounding box center [66, 202] width 133 height 138
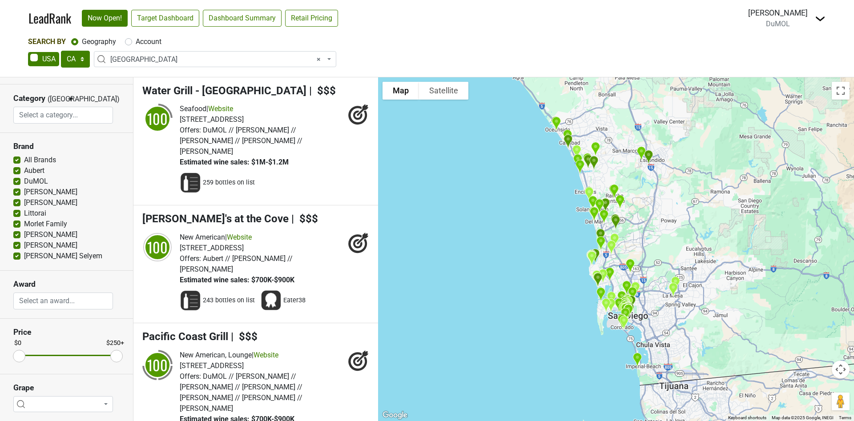
click at [57, 293] on span at bounding box center [63, 301] width 100 height 17
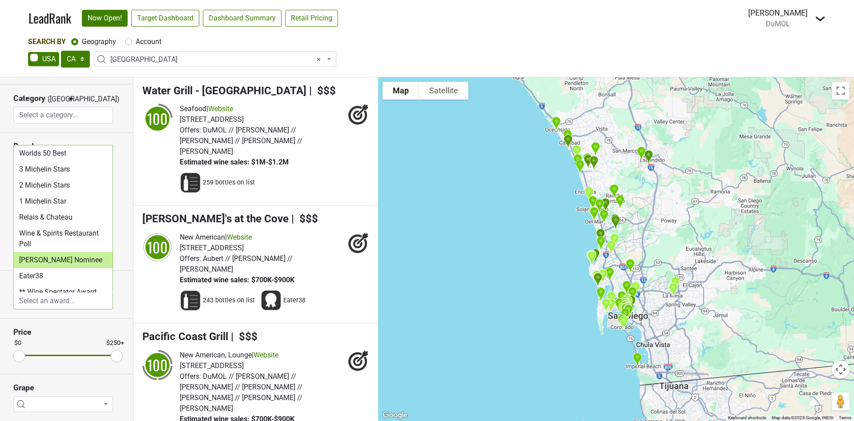
select select "[PERSON_NAME] Nominee"
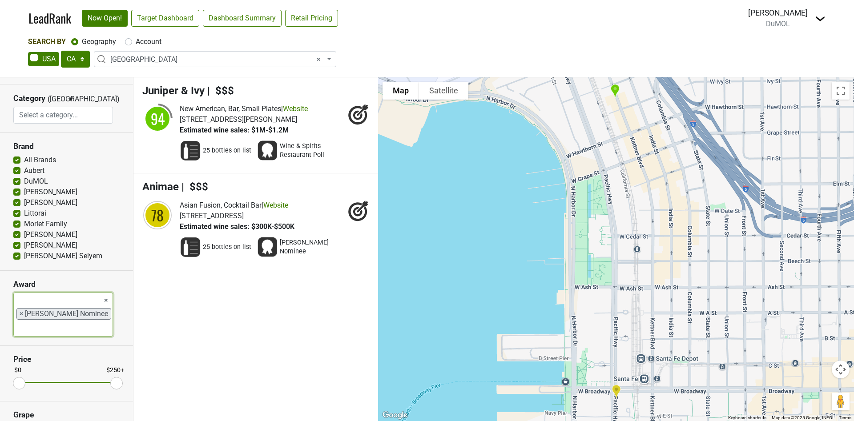
click at [19, 308] on li "× James Beard Nominee" at bounding box center [63, 314] width 95 height 12
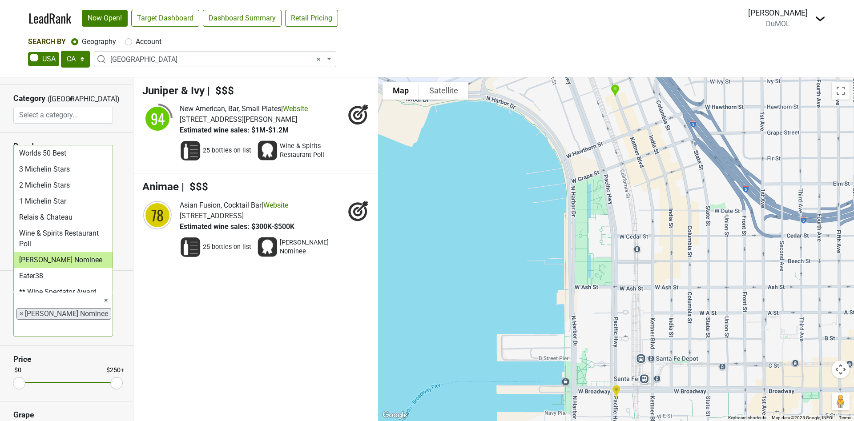
click at [20, 309] on span "×" at bounding box center [22, 314] width 4 height 11
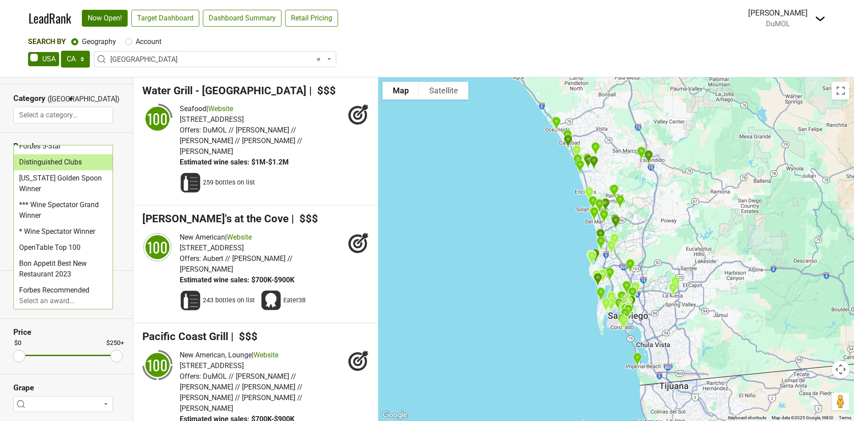
scroll to position [200, 0]
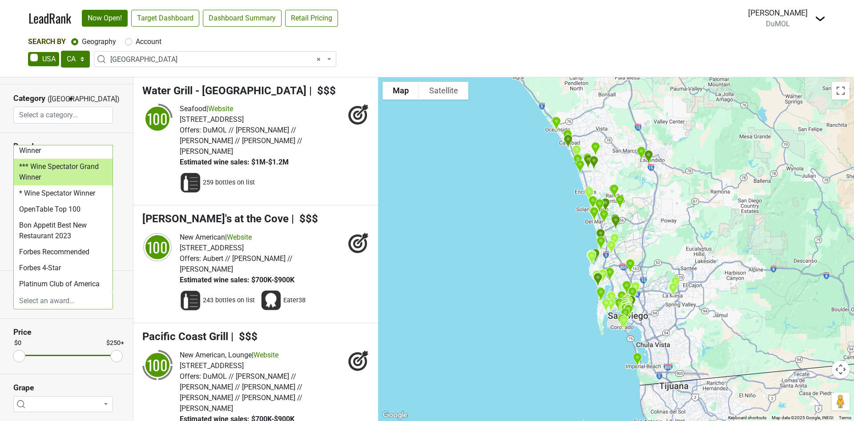
select select "*** Wine Spectator Grand Winner"
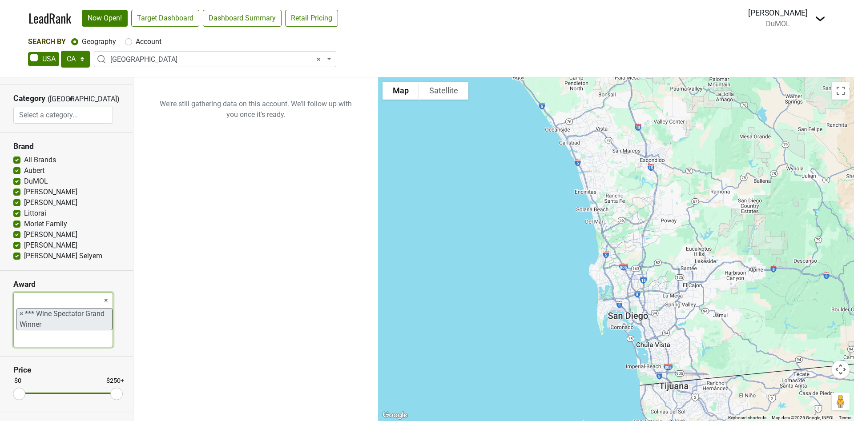
click at [20, 313] on span "×" at bounding box center [22, 314] width 4 height 11
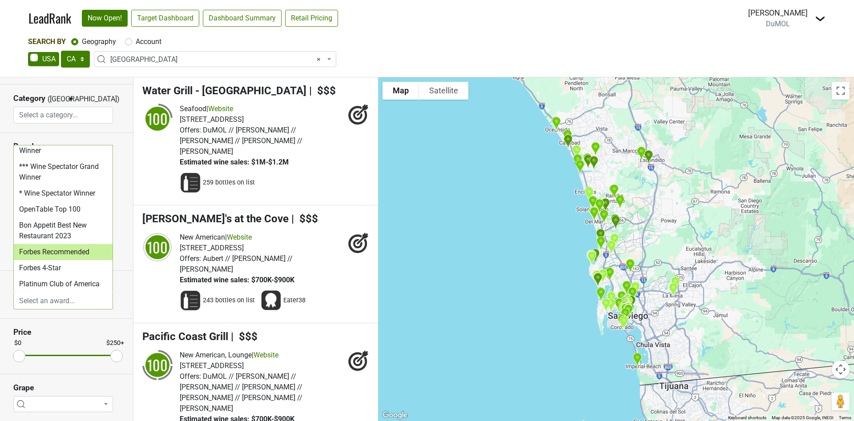
select select "Forbes Recommended"
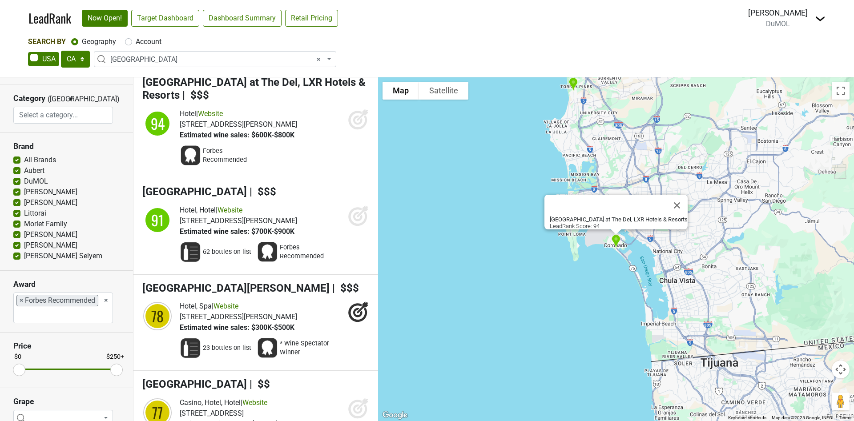
scroll to position [258, 0]
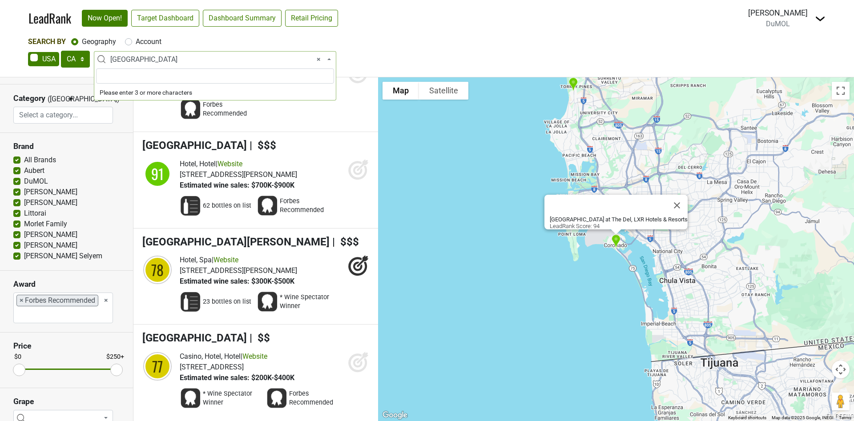
click at [177, 59] on span "× San Diego Area" at bounding box center [217, 59] width 215 height 11
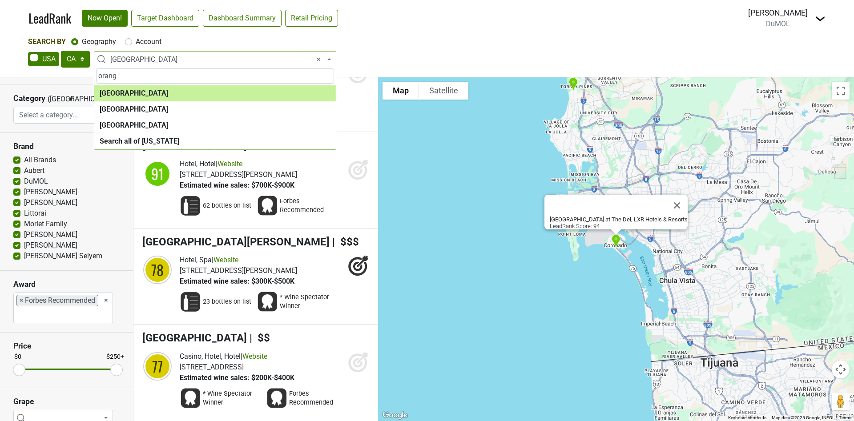
type input "orang"
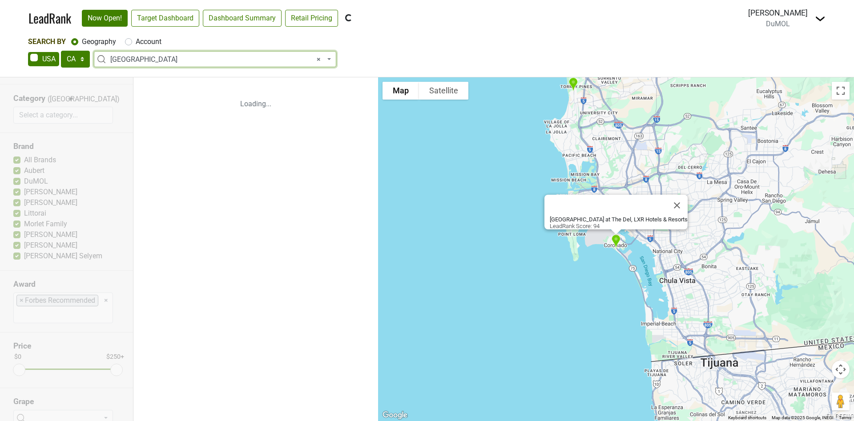
select select "1048"
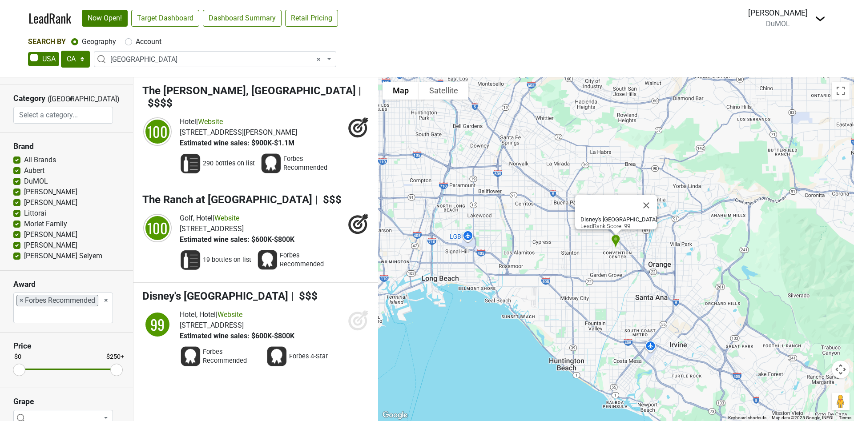
click at [358, 310] on icon at bounding box center [358, 320] width 21 height 21
click at [22, 299] on span "×" at bounding box center [22, 300] width 4 height 11
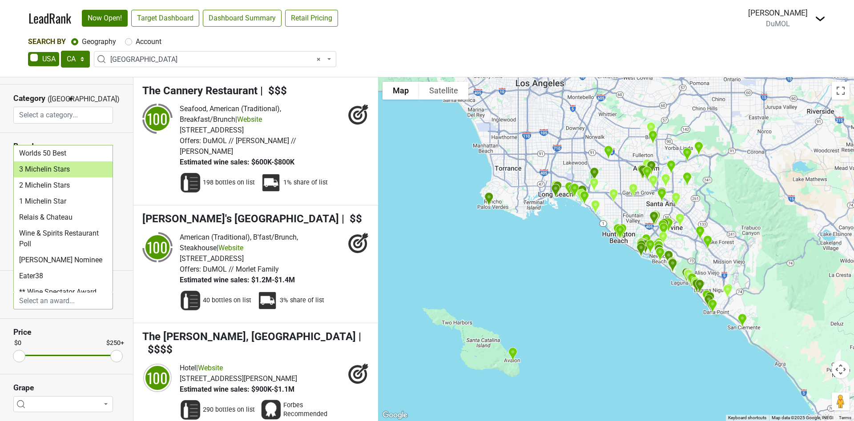
select select "3 Michelin Stars"
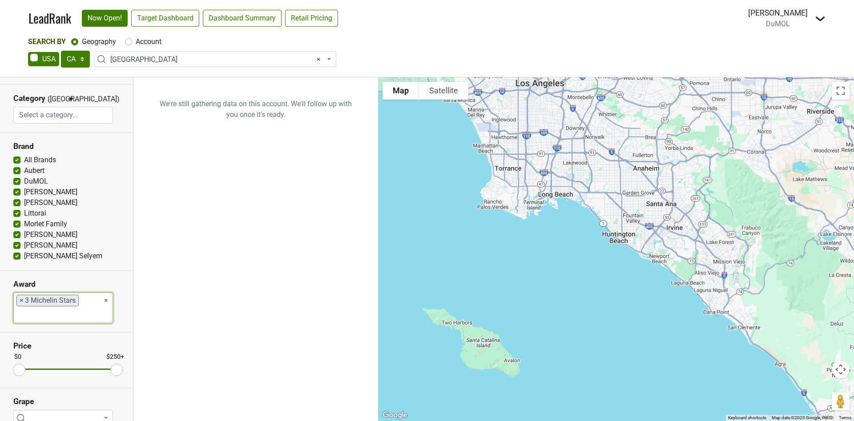
click at [20, 297] on span "×" at bounding box center [22, 300] width 4 height 11
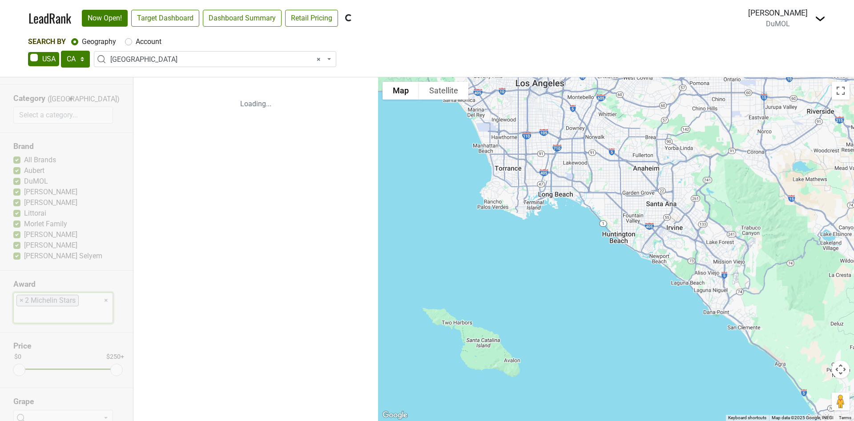
select select "2 Michelin Stars"
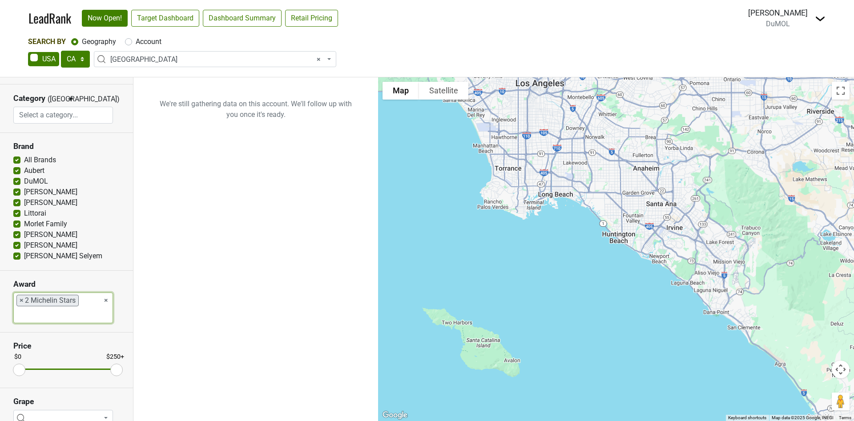
click at [21, 295] on span "×" at bounding box center [22, 300] width 4 height 11
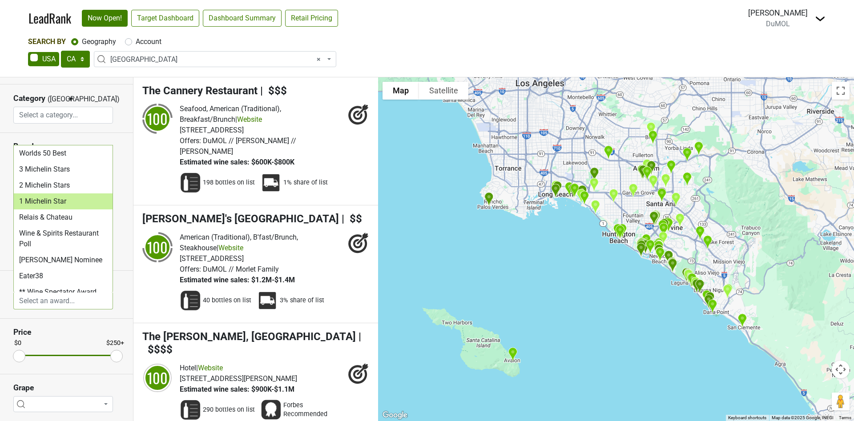
select select "1 Michelin Star"
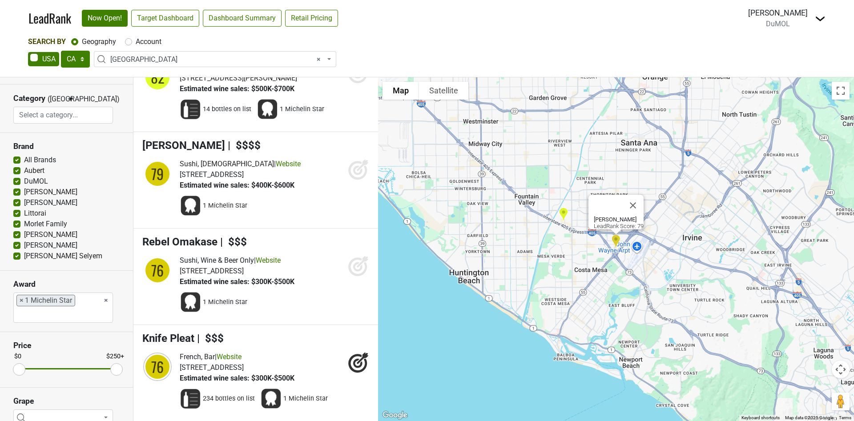
scroll to position [63, 0]
click at [20, 298] on span "×" at bounding box center [22, 300] width 4 height 11
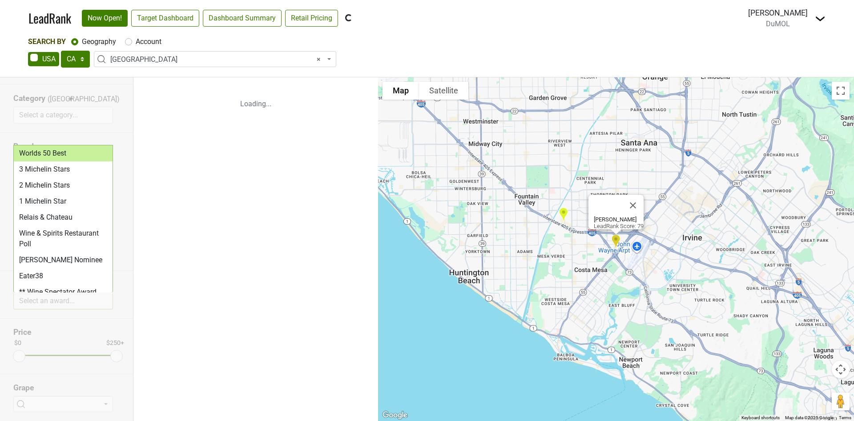
scroll to position [0, 0]
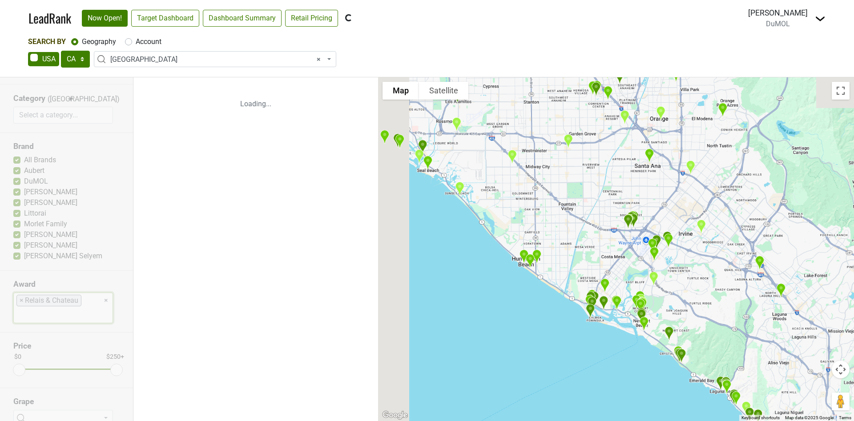
select select "Relais & Chateau"
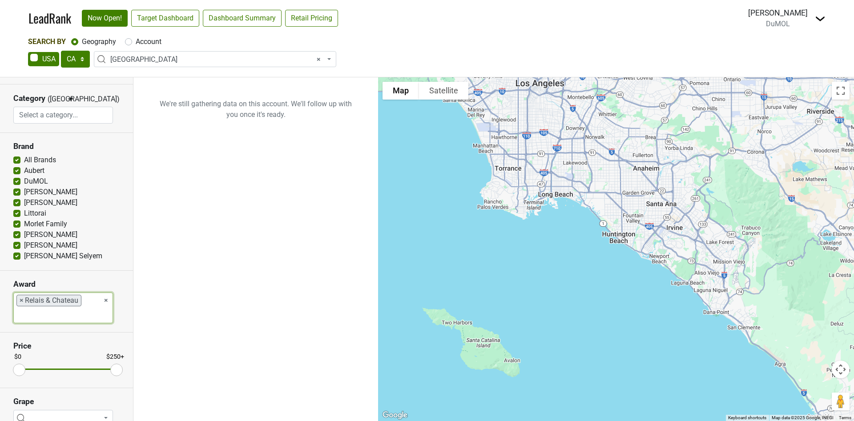
click at [21, 301] on span "×" at bounding box center [22, 300] width 4 height 11
click at [21, 301] on div "Reset filters Premise On Off Clubs Account Has Depletions Recently Opened Categ…" at bounding box center [66, 249] width 133 height 344
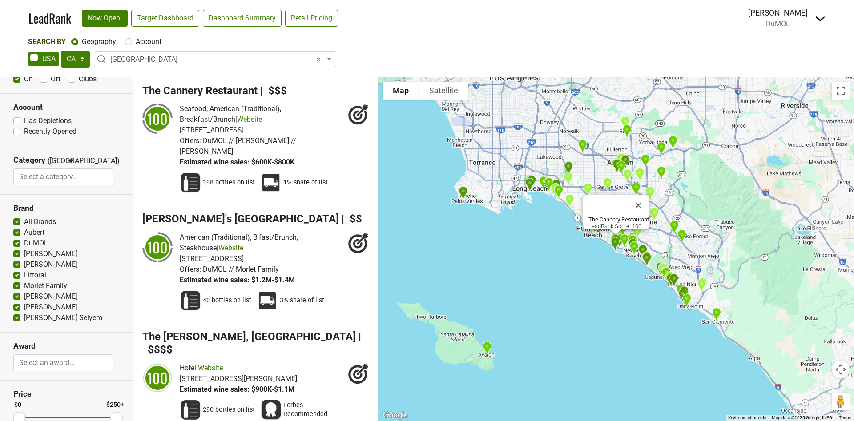
scroll to position [119, 0]
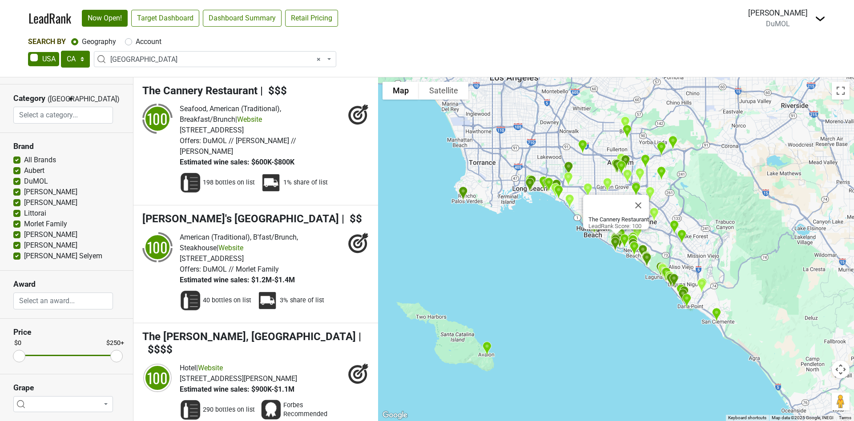
click at [63, 304] on input "search" at bounding box center [63, 300] width 99 height 17
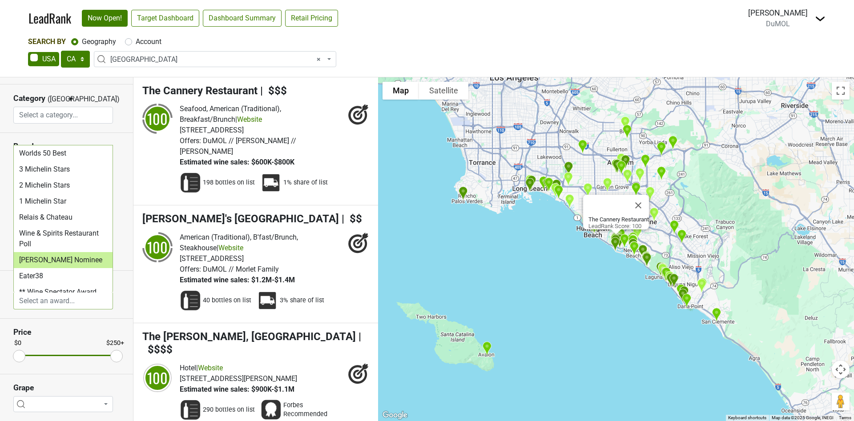
select select "[PERSON_NAME] Nominee"
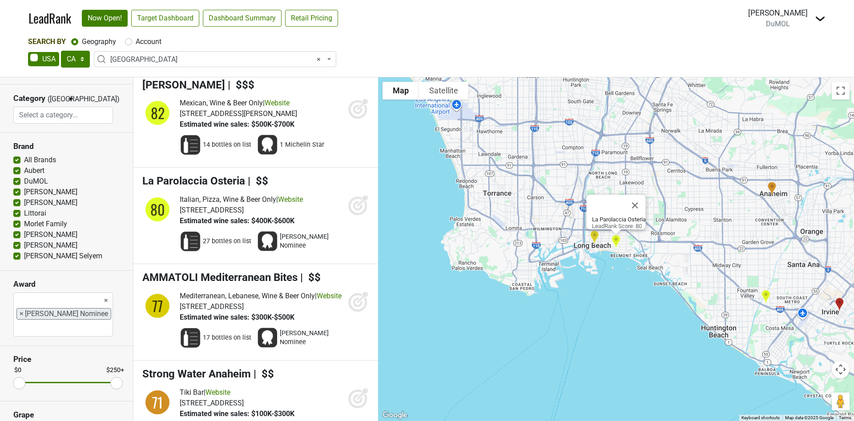
scroll to position [0, 0]
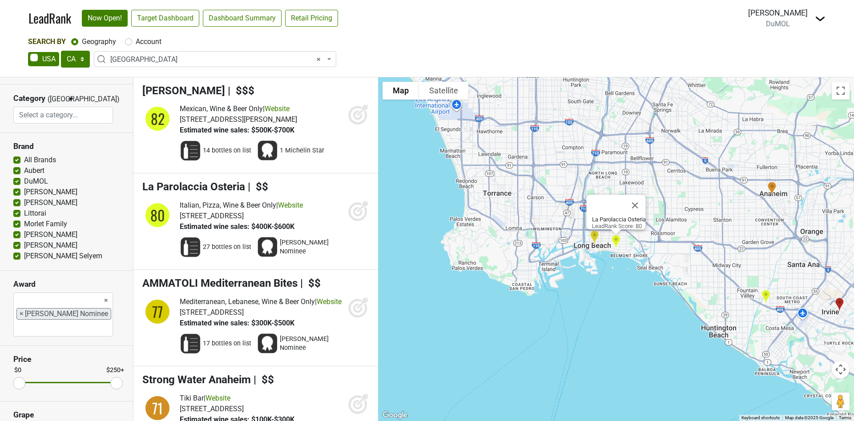
click at [20, 309] on span "×" at bounding box center [22, 314] width 4 height 11
click at [20, 298] on div "Reset filters Premise On Off Clubs Account Has Depletions Recently Opened Categ…" at bounding box center [66, 249] width 133 height 344
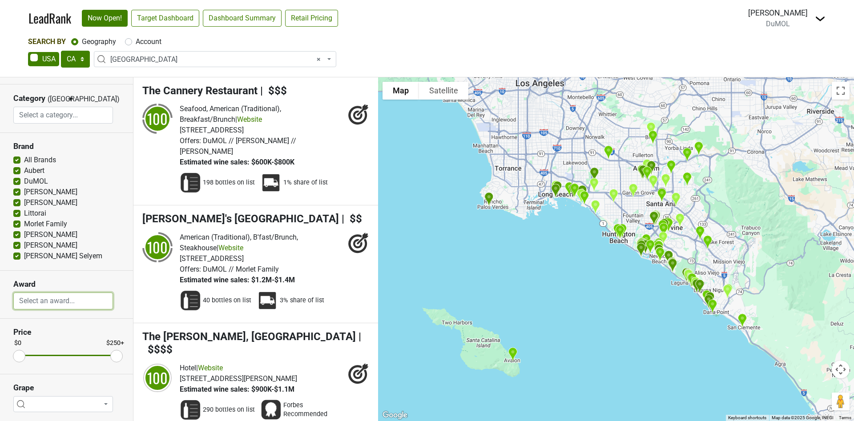
click at [71, 301] on input "search" at bounding box center [63, 300] width 99 height 17
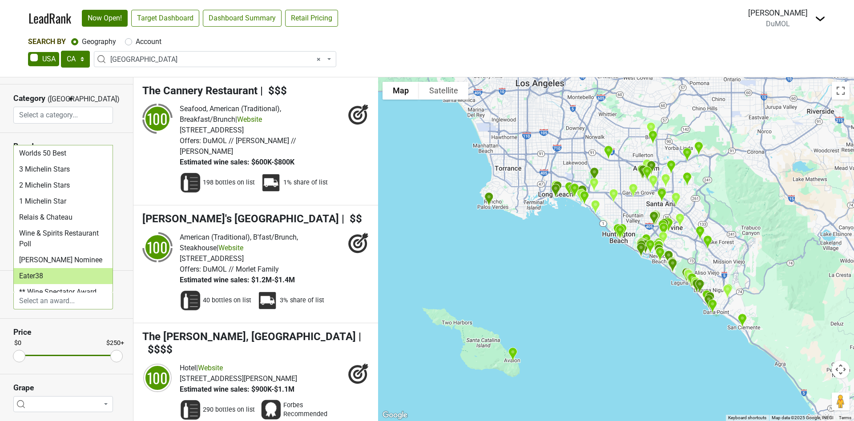
select select "Eater38"
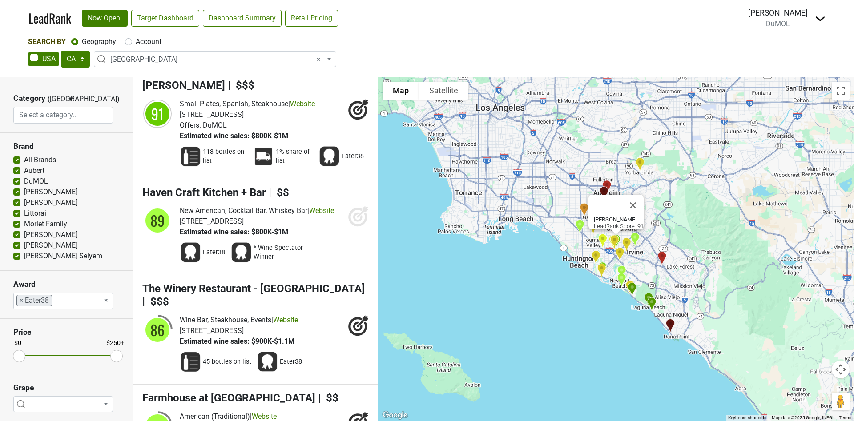
scroll to position [467, 0]
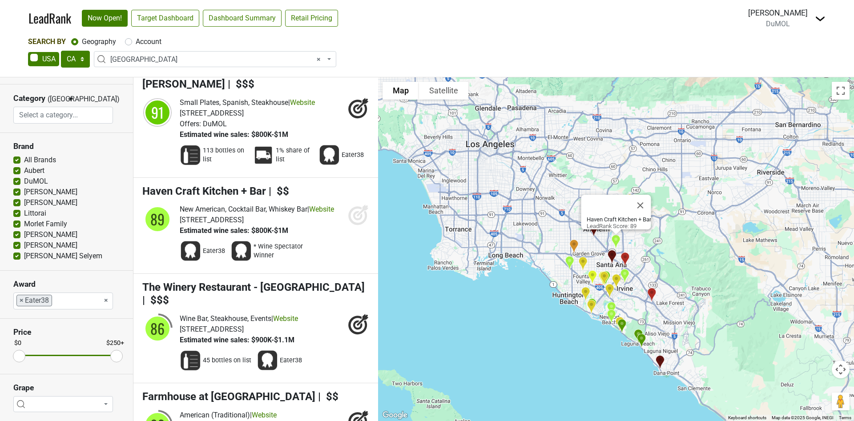
click at [348, 225] on icon at bounding box center [358, 214] width 21 height 21
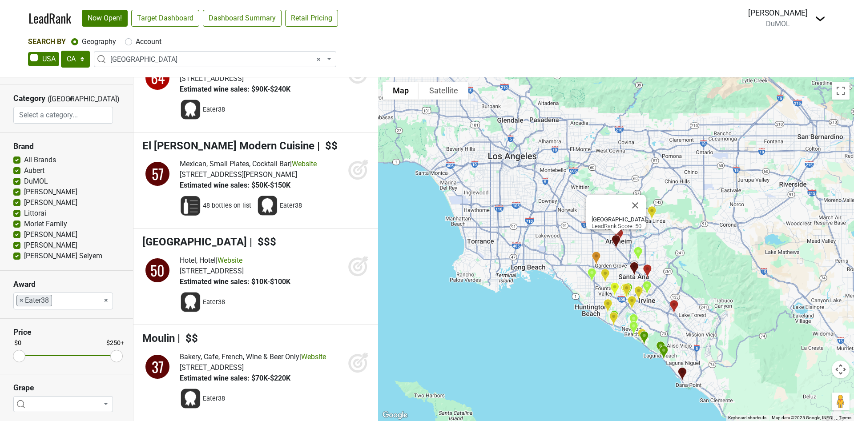
scroll to position [2472, 0]
click at [21, 300] on span "×" at bounding box center [22, 300] width 4 height 11
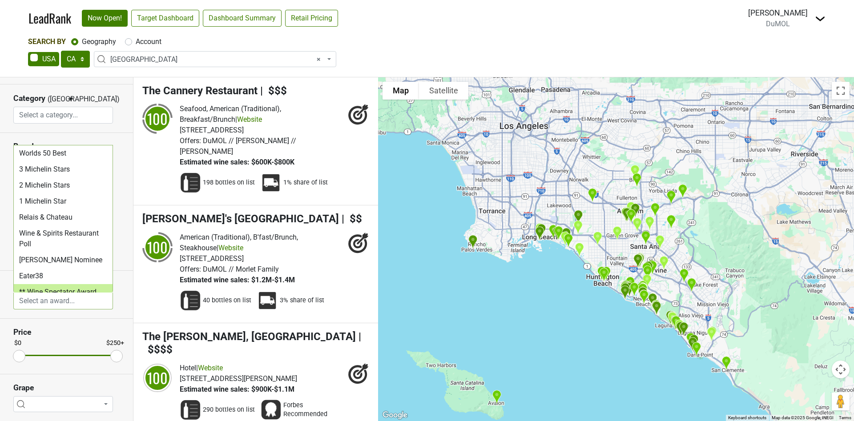
scroll to position [67, 0]
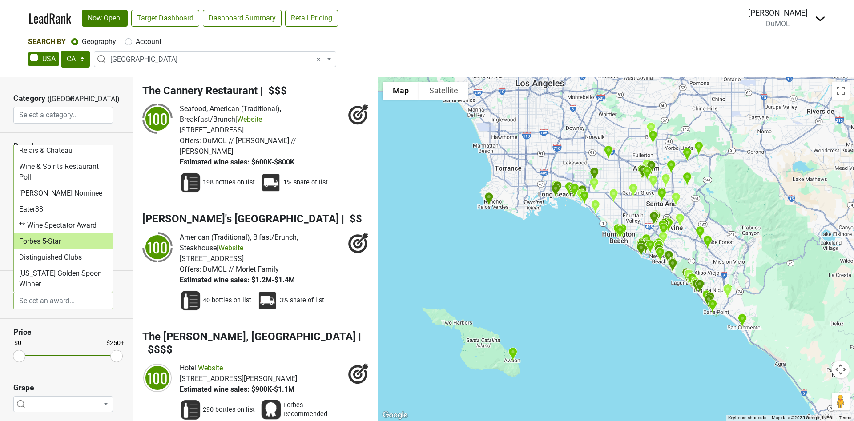
select select "Forbes 5-Star"
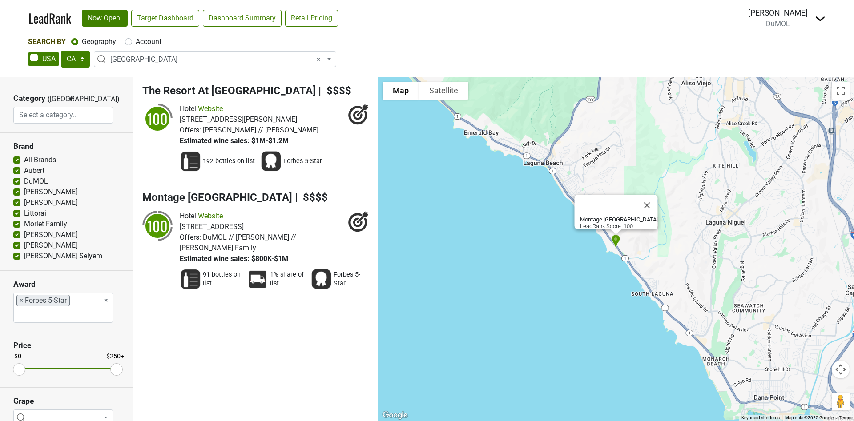
click at [23, 297] on span "×" at bounding box center [22, 300] width 4 height 11
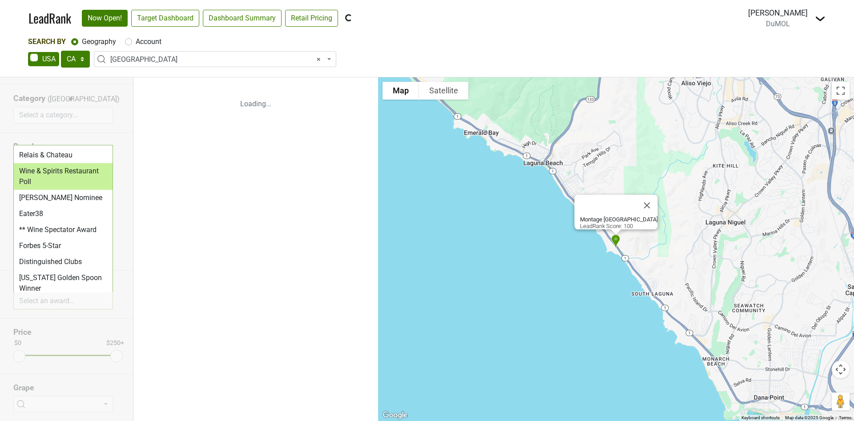
scroll to position [133, 0]
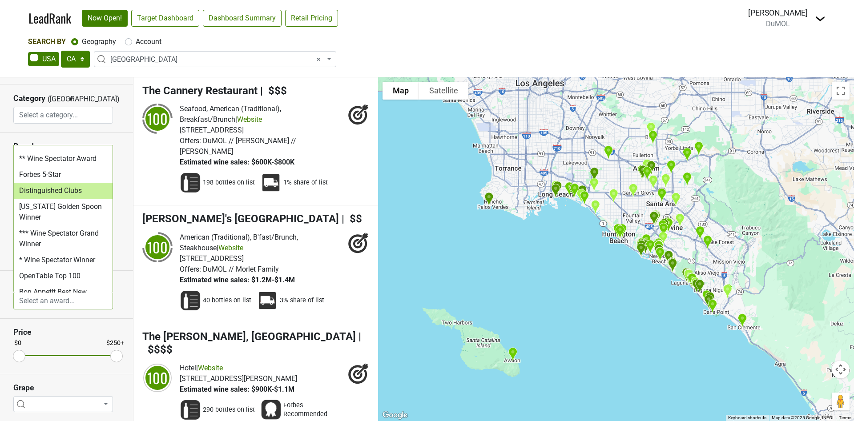
select select "Distinguished Clubs"
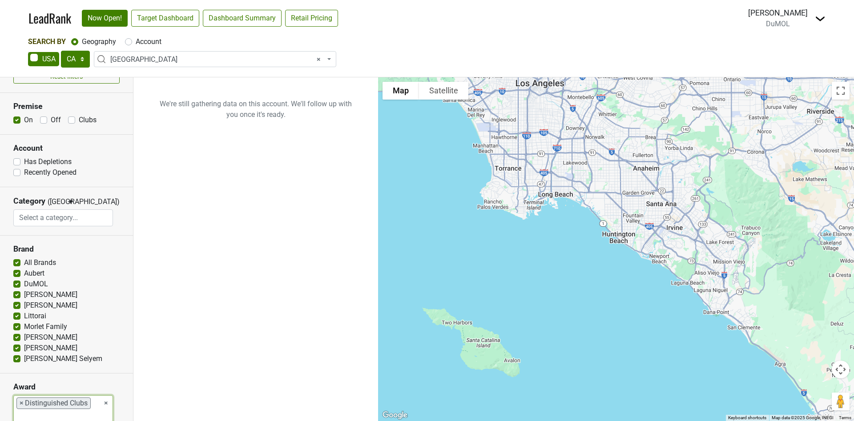
scroll to position [0, 0]
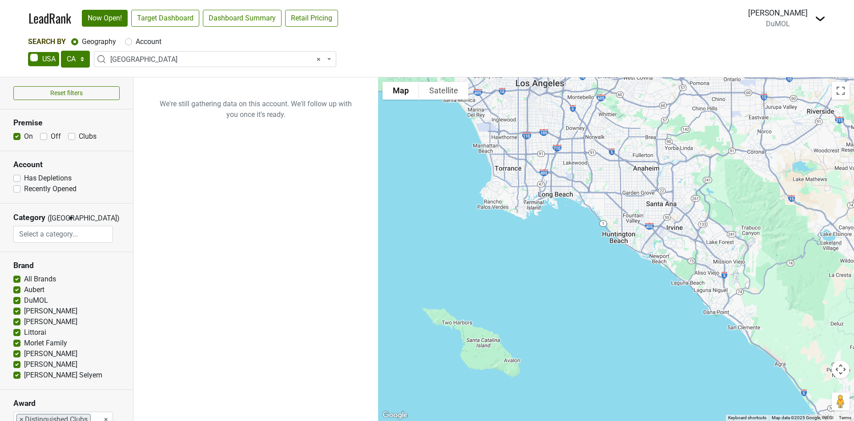
click at [79, 137] on label "Clubs" at bounding box center [88, 136] width 18 height 11
click at [71, 137] on input "Clubs" at bounding box center [71, 135] width 7 height 9
checkbox input "true"
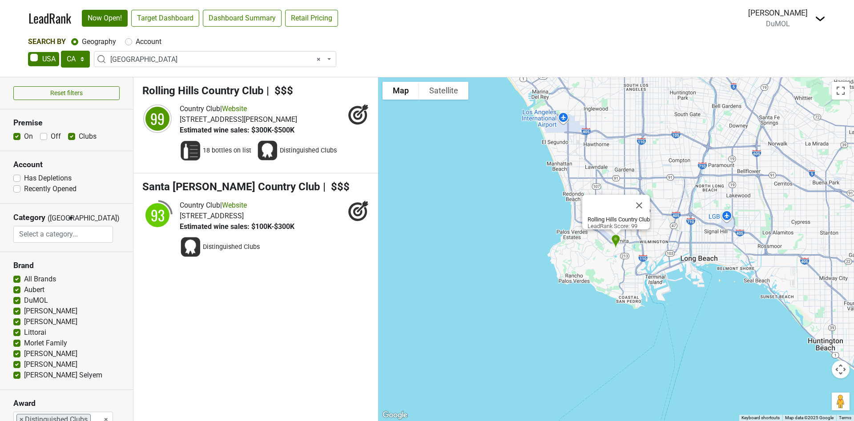
scroll to position [133, 0]
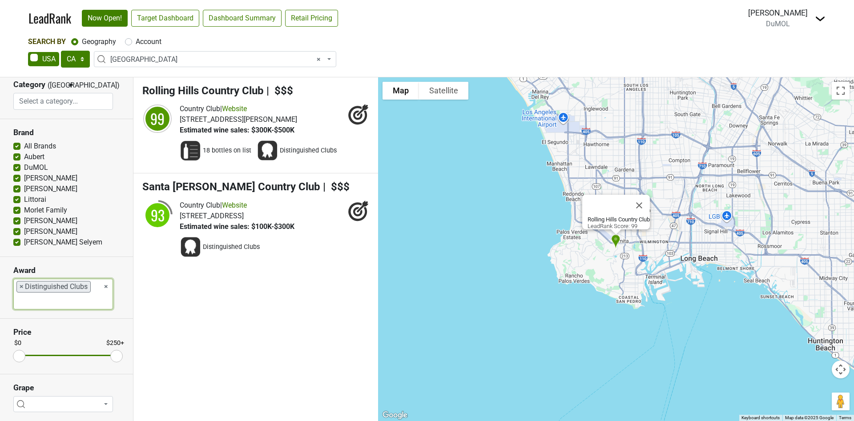
click at [21, 286] on span "×" at bounding box center [22, 287] width 4 height 11
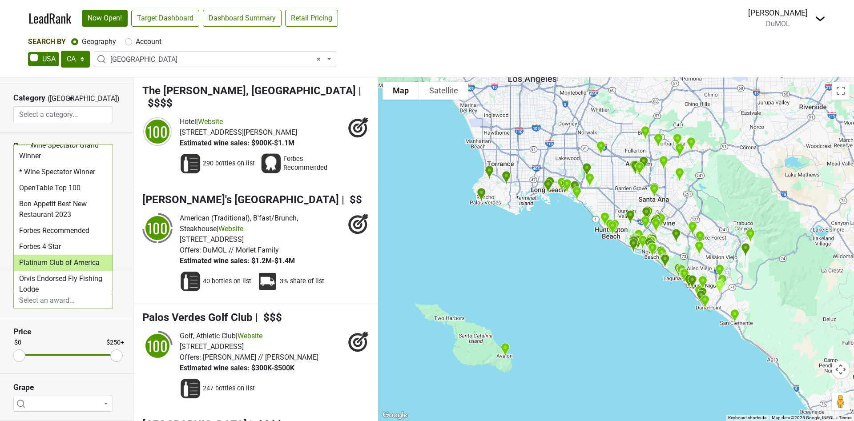
scroll to position [248, 0]
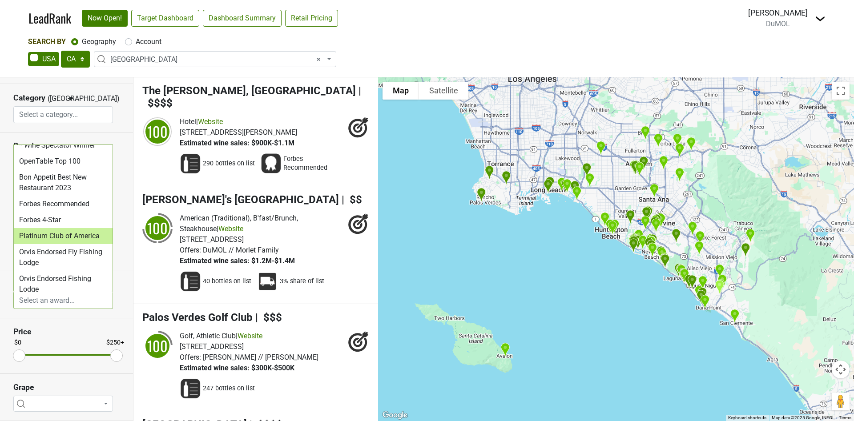
select select "Platinum Club of America"
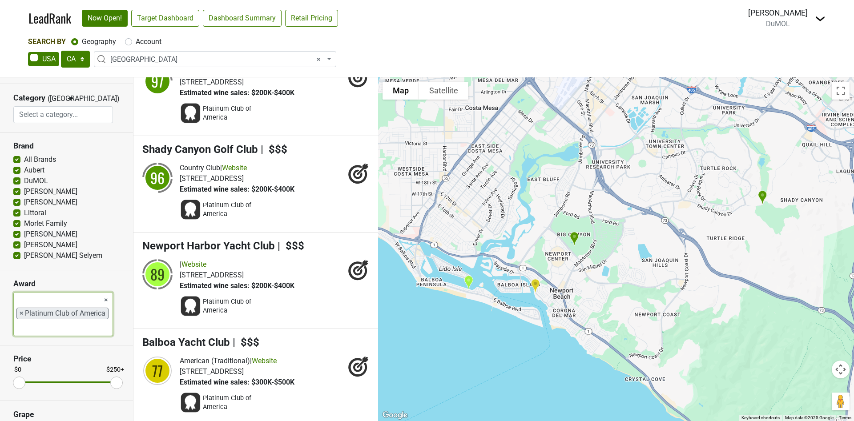
scroll to position [41, 0]
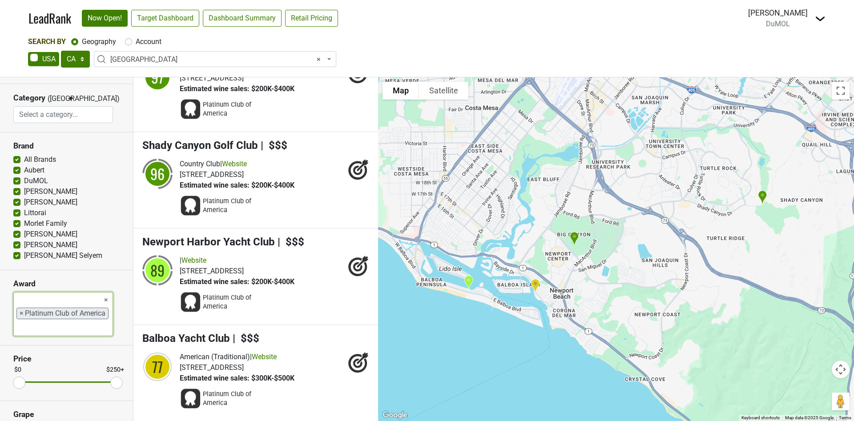
click at [19, 314] on li "× Platinum Club of America" at bounding box center [62, 314] width 92 height 12
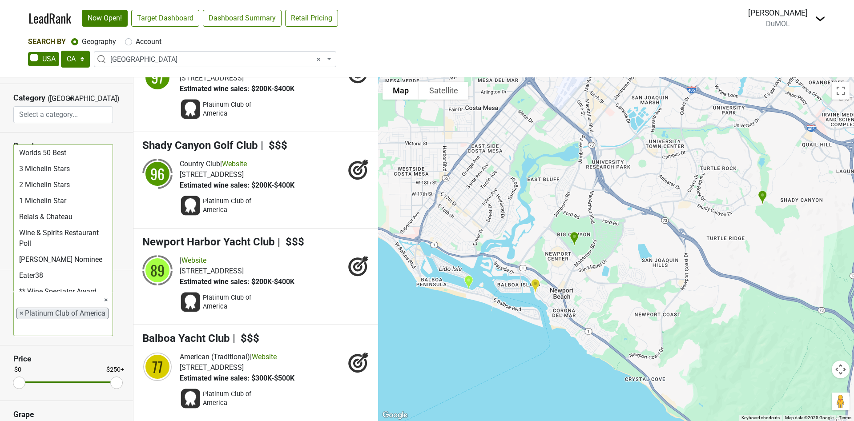
scroll to position [304, 0]
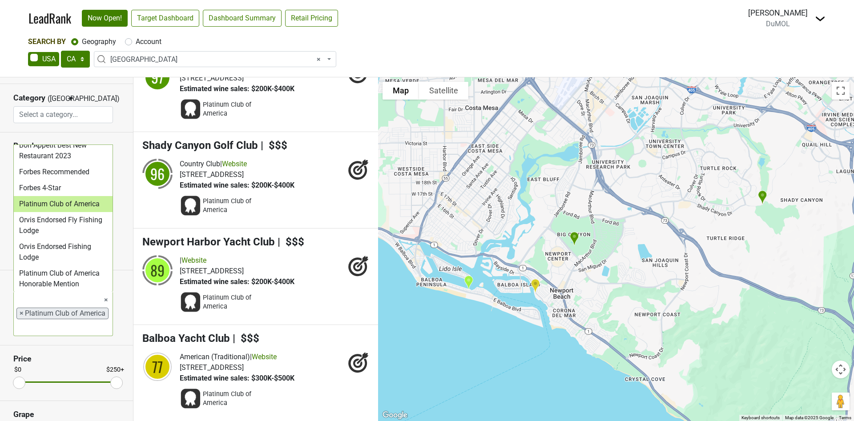
click at [21, 310] on span "×" at bounding box center [22, 313] width 4 height 11
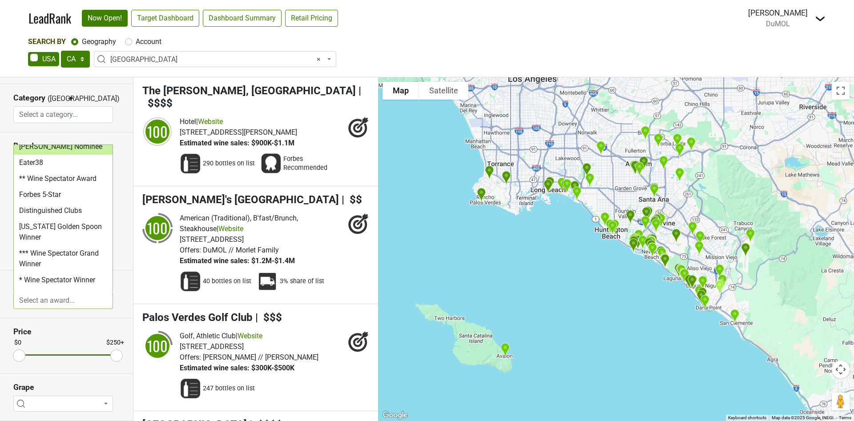
scroll to position [133, 0]
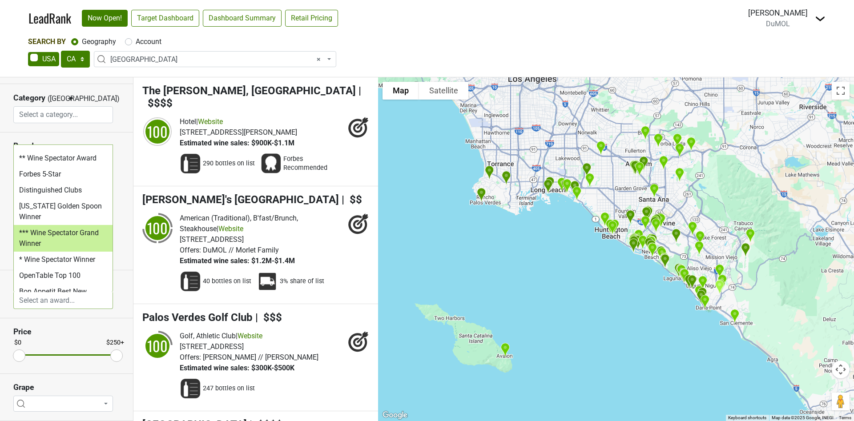
select select "*** Wine Spectator Grand Winner"
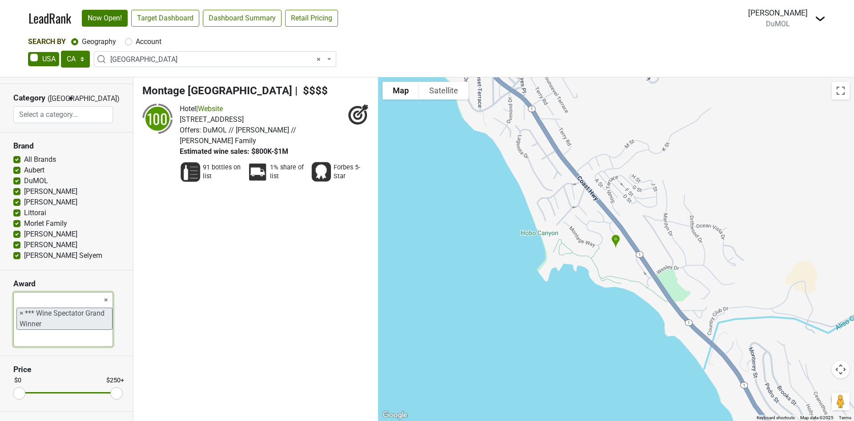
click at [22, 311] on span "×" at bounding box center [22, 313] width 4 height 11
select select
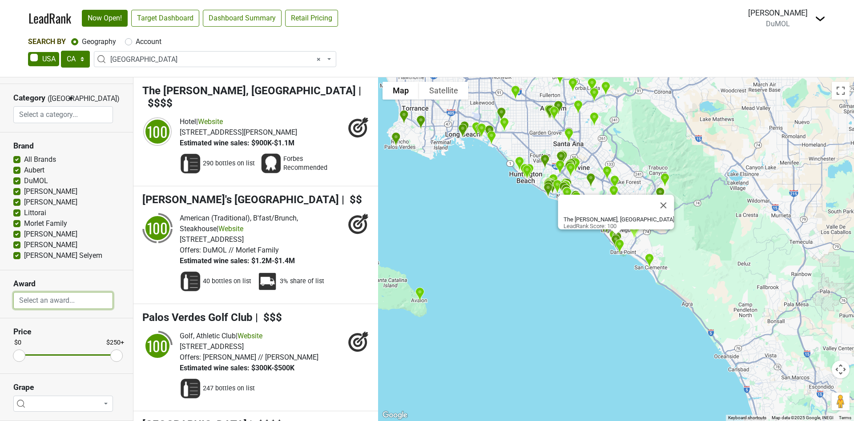
scroll to position [0, 0]
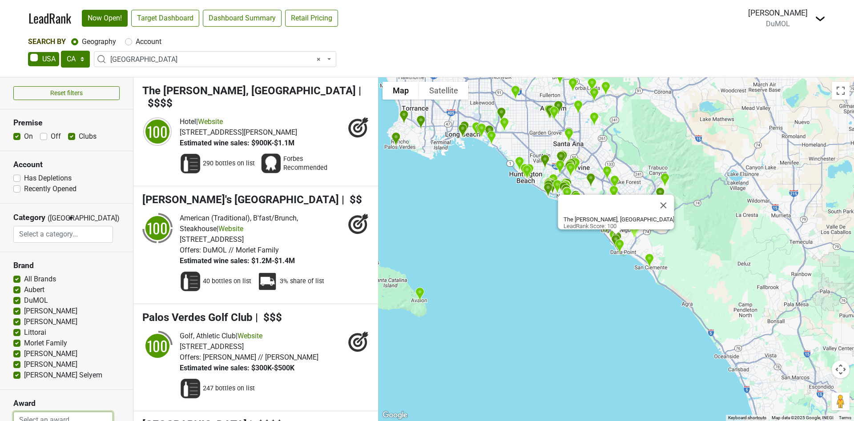
click at [51, 134] on label "Off" at bounding box center [56, 136] width 10 height 11
click at [44, 134] on input "Off" at bounding box center [43, 135] width 7 height 9
checkbox input "true"
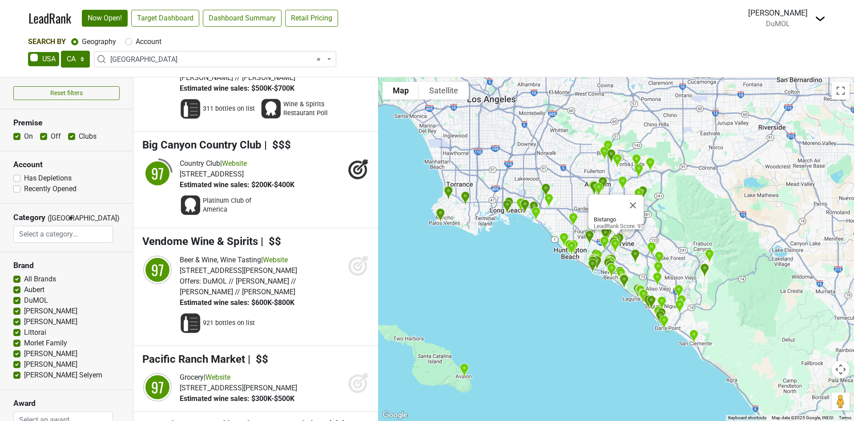
scroll to position [3069, 0]
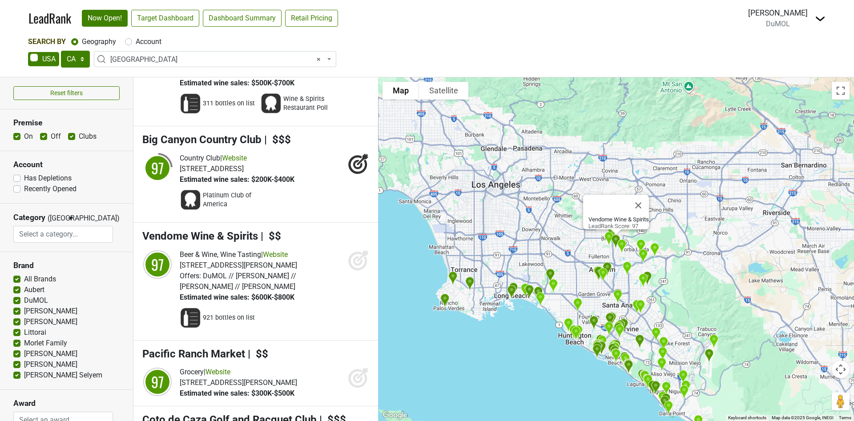
click at [353, 266] on icon at bounding box center [357, 260] width 9 height 9
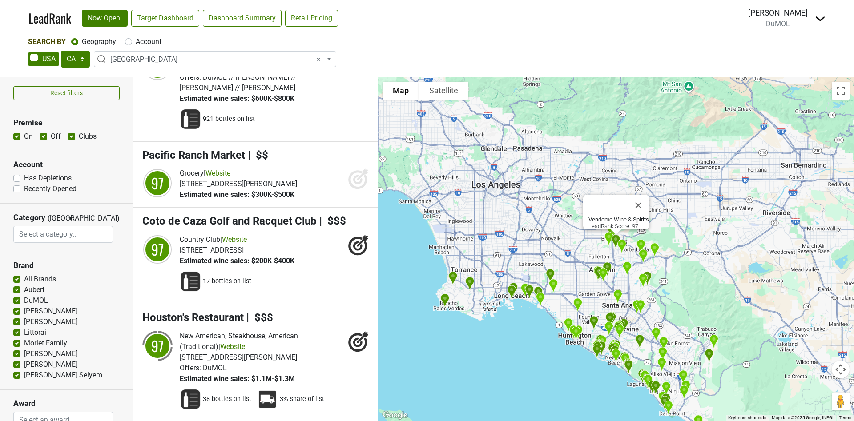
scroll to position [3269, 0]
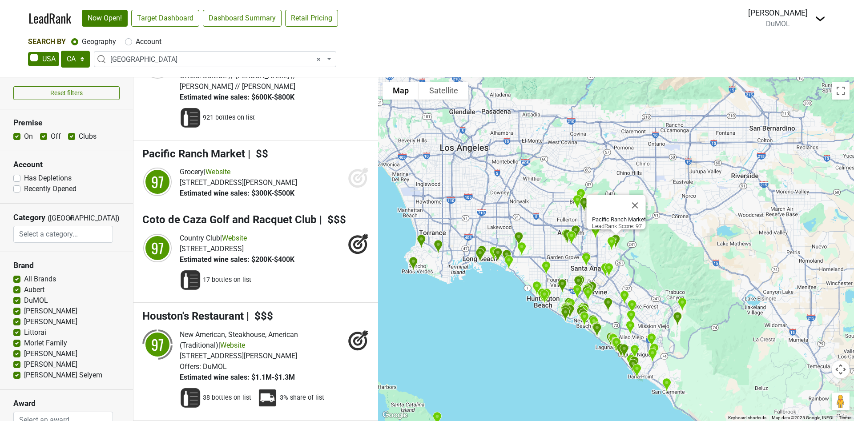
click at [353, 183] on icon at bounding box center [357, 178] width 9 height 9
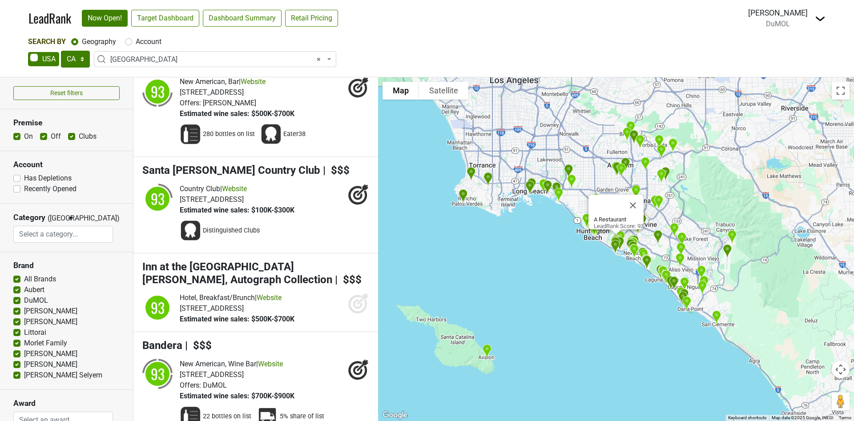
scroll to position [5871, 0]
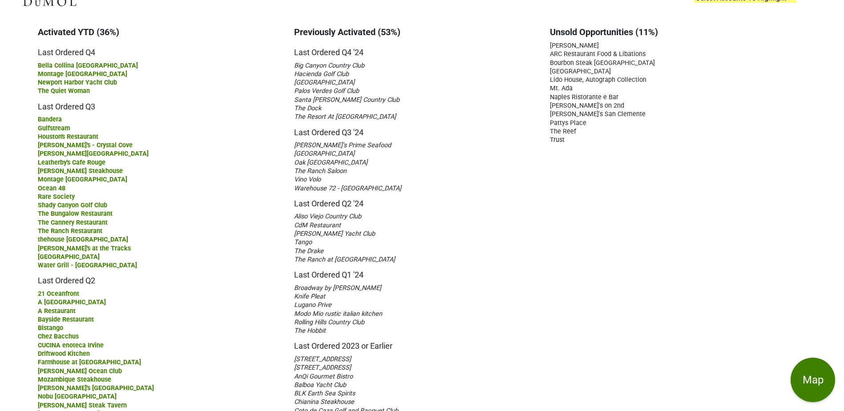
scroll to position [0, 7]
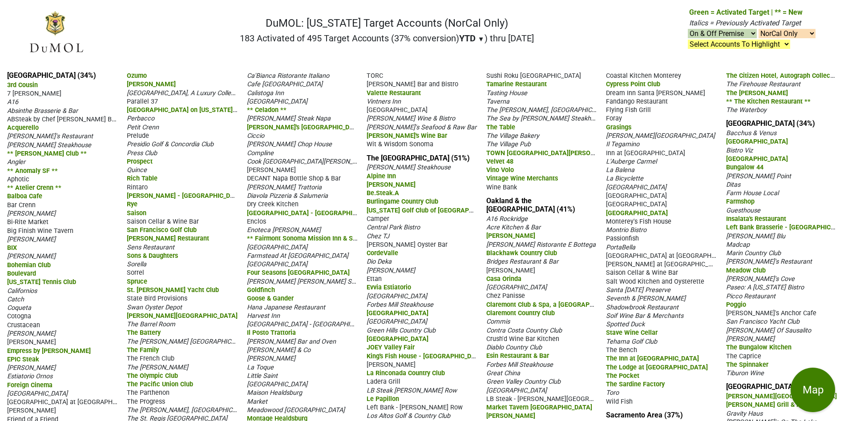
click at [778, 48] on select "Select Accounts To Highlight **Activated After 9/1/25** Prev. Active, YTD Non-B…" at bounding box center [739, 44] width 102 height 9
click at [784, 46] on select "Select Accounts To Highlight **Activated After 9/1/25** Prev. Active, YTD Non-B…" at bounding box center [739, 44] width 102 height 9
click at [812, 33] on select "NorCal & SoCal NorCal Only SoCal Only" at bounding box center [786, 33] width 57 height 9
select select "SoCal"
click at [758, 29] on select "NorCal & SoCal NorCal Only SoCal Only" at bounding box center [786, 33] width 57 height 9
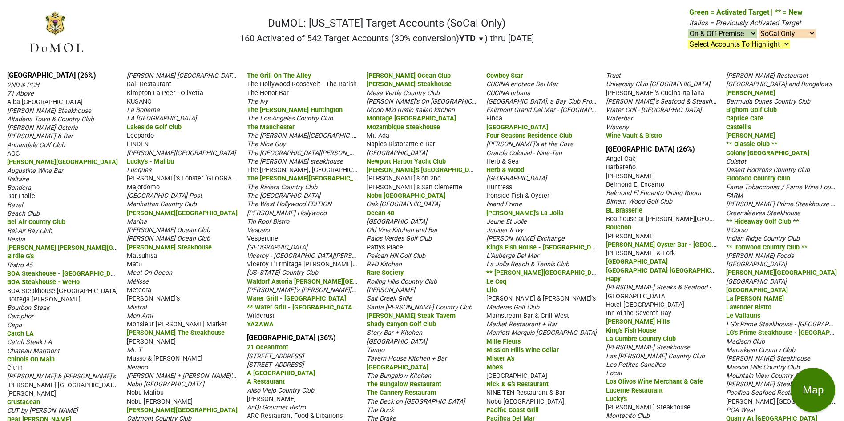
select select "SoCal"
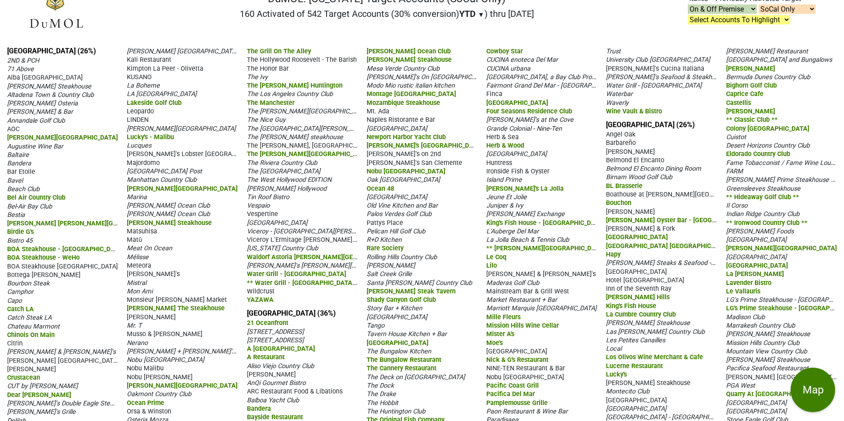
scroll to position [24, 0]
click at [658, 127] on link "Central Coast CA (26%)" at bounding box center [650, 125] width 89 height 8
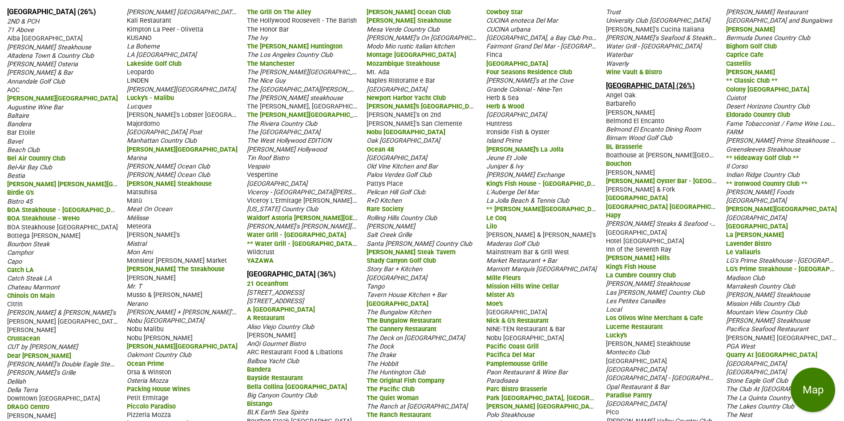
scroll to position [341, 0]
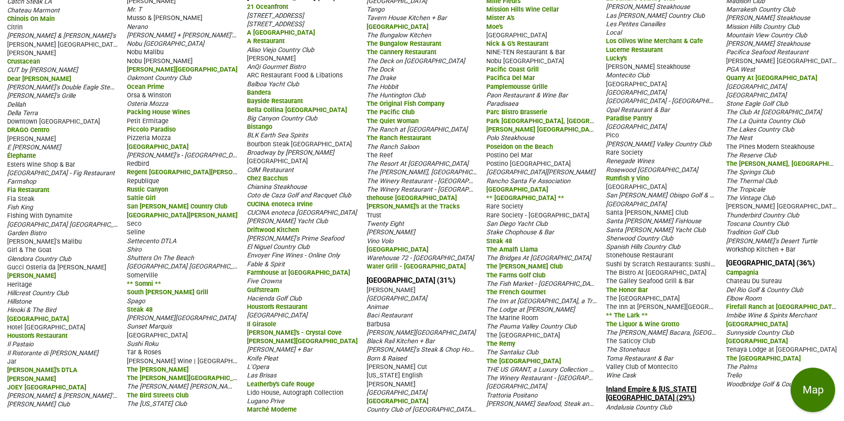
click at [669, 392] on link "Inland Empire & California Desert (29%)" at bounding box center [651, 393] width 90 height 17
click at [385, 278] on link "San Diego Area (31%)" at bounding box center [410, 280] width 89 height 8
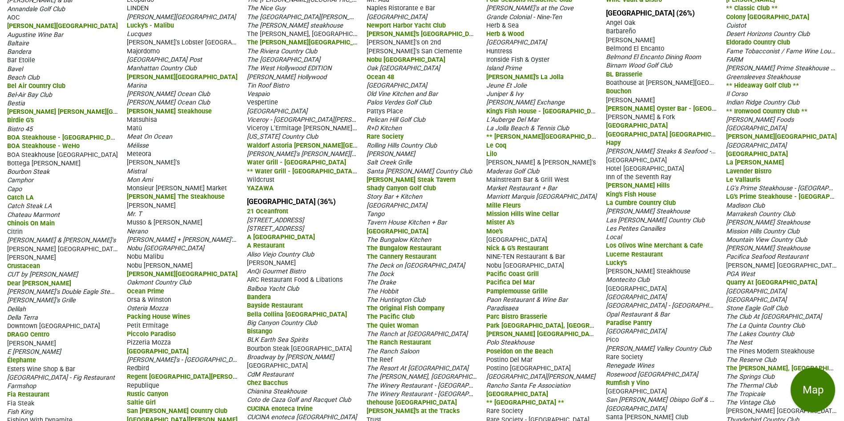
scroll to position [7, 0]
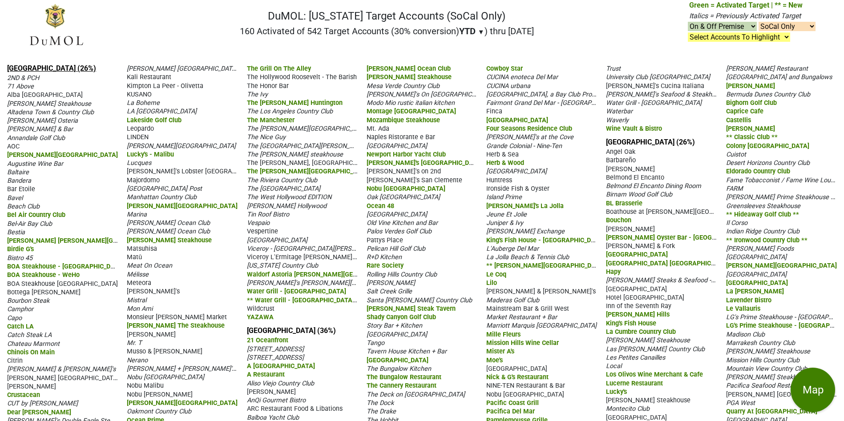
click at [39, 69] on link "Los Angeles (26%)" at bounding box center [51, 68] width 89 height 8
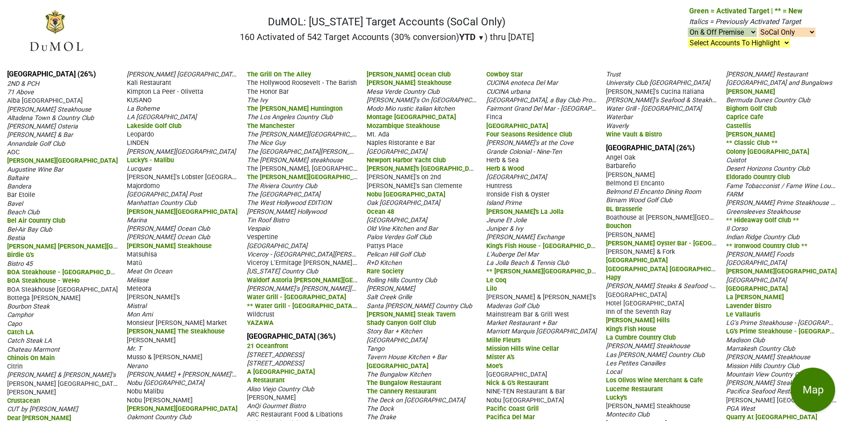
scroll to position [0, 0]
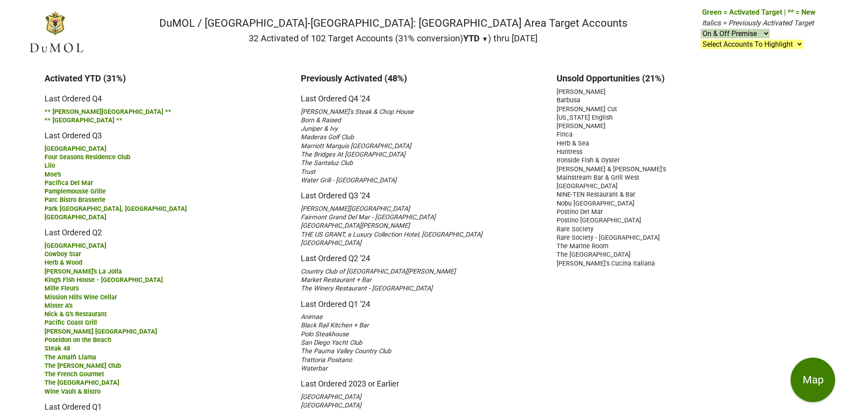
click at [799, 41] on select "Select Accounts To Highlight **Activated After [DATE]** Prev. Active, YTD Non-B…" at bounding box center [751, 44] width 102 height 9
click at [701, 40] on select "Select Accounts To Highlight **Activated After [DATE]** Prev. Active, YTD Non-B…" at bounding box center [751, 44] width 102 height 9
click at [803, 41] on select "Select Accounts To Highlight **Activated After [DATE]** Prev. Active, YTD Non-B…" at bounding box center [751, 44] width 102 height 9
click at [701, 40] on select "Select Accounts To Highlight **Activated After [DATE]** Prev. Active, YTD Non-B…" at bounding box center [751, 44] width 102 height 9
click at [802, 45] on select "Select Accounts To Highlight **Activated After [DATE]** Prev. Active, YTD Non-B…" at bounding box center [751, 44] width 102 height 9
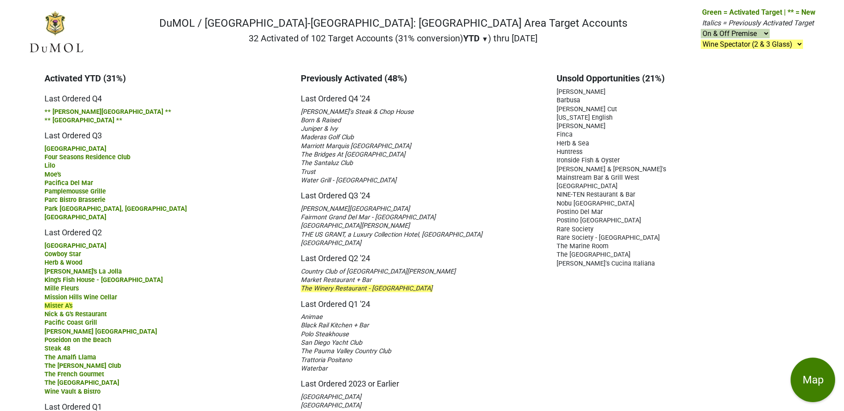
click at [701, 40] on select "Select Accounts To Highlight **Activated After [DATE]** Prev. Active, YTD Non-B…" at bounding box center [751, 44] width 102 height 9
click at [802, 45] on select "Select Accounts To Highlight **Activated After [DATE]** Prev. Active, YTD Non-B…" at bounding box center [751, 44] width 102 height 9
select select ".country-clubs"
click at [701, 40] on select "Select Accounts To Highlight **Activated After [DATE]** Prev. Active, YTD Non-B…" at bounding box center [751, 44] width 102 height 9
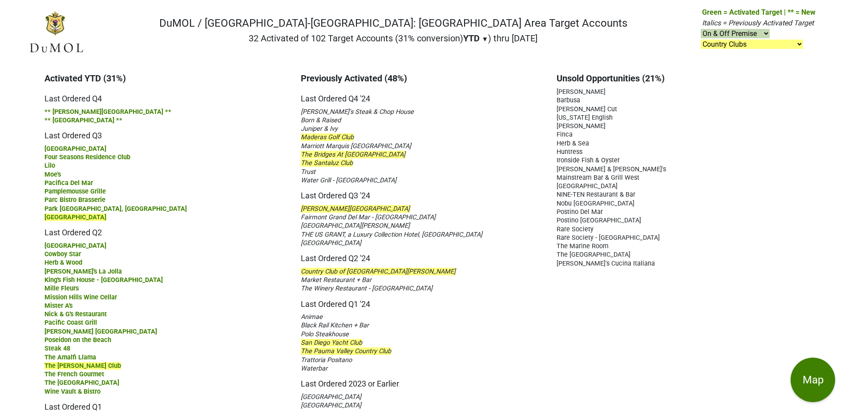
click at [522, 153] on div "The Bridges At [GEOGRAPHIC_DATA]" at bounding box center [422, 154] width 243 height 8
click at [761, 32] on select "On & Off Premise On Premise Off Premise Country Clubs Only" at bounding box center [734, 33] width 69 height 9
select select "on"
click at [701, 29] on select "On & Off Premise On Premise Off Premise Country Clubs Only" at bounding box center [734, 33] width 69 height 9
click at [714, 101] on div "Barbusa" at bounding box center [677, 100] width 243 height 8
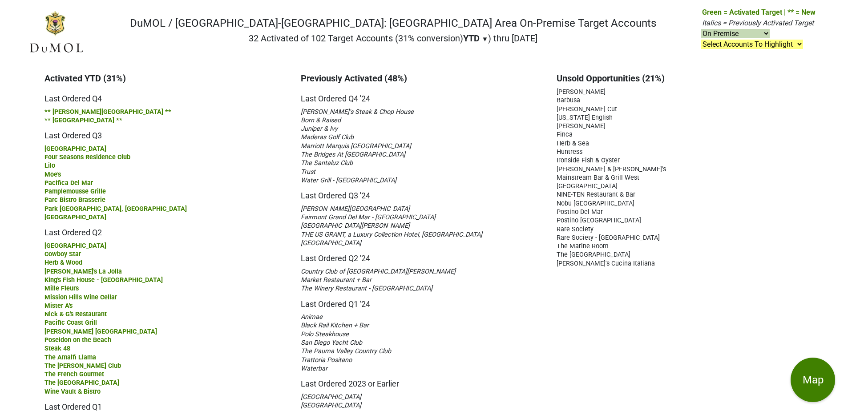
select select "on"
click at [801, 44] on select "Select Accounts To Highlight **Activated After 9/1/25** Prev. Active, YTD Non-B…" at bounding box center [751, 44] width 102 height 9
select select ".country-clubs"
click at [701, 40] on select "Select Accounts To Highlight **Activated After 9/1/25** Prev. Active, YTD Non-B…" at bounding box center [751, 44] width 102 height 9
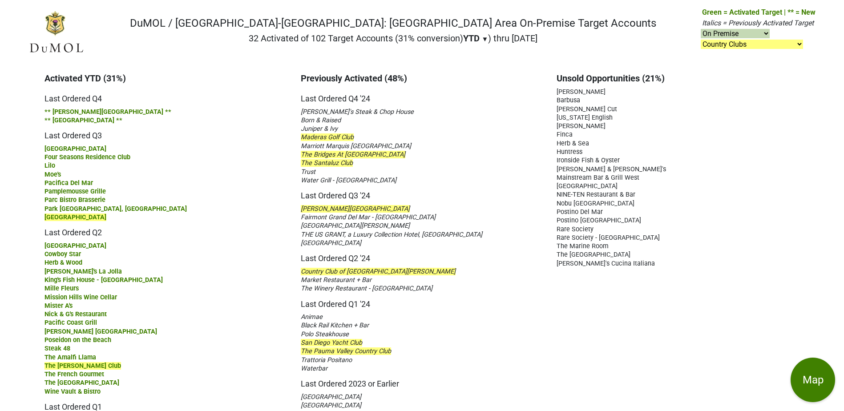
click at [565, 91] on span "Addison" at bounding box center [580, 92] width 49 height 8
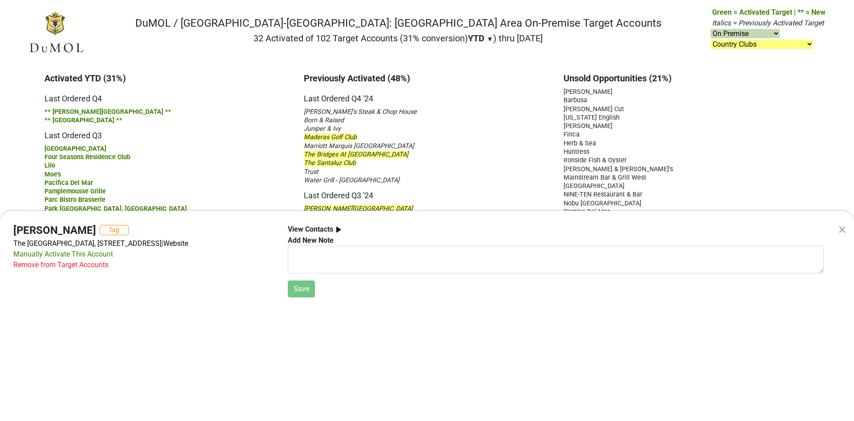
click at [712, 96] on div "× Addison Tag The Grand Del Mar, 5200 Grand Del Mar Way, San Diego, CA 92130 | …" at bounding box center [427, 210] width 854 height 421
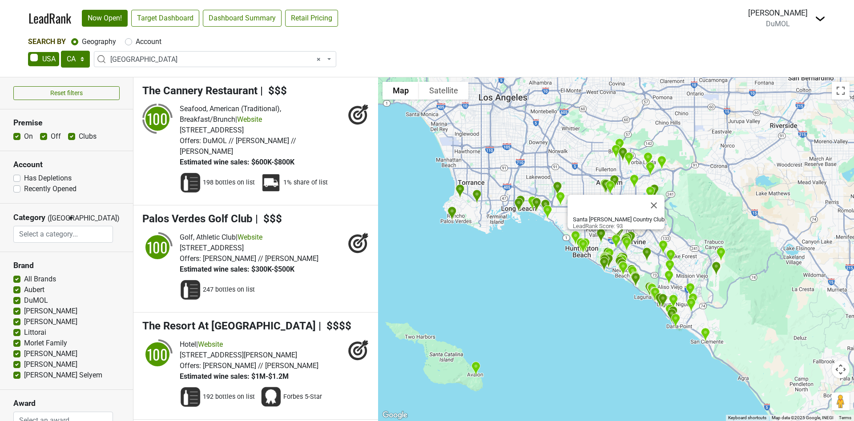
select select "CA"
select select "1048"
select select
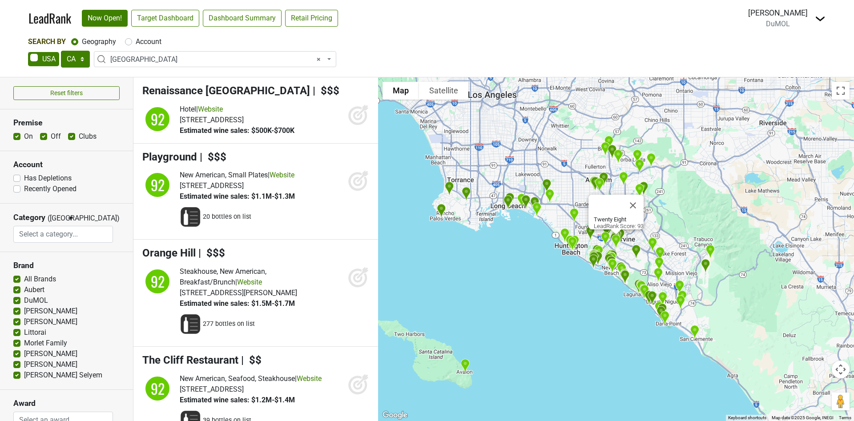
scroll to position [6871, 0]
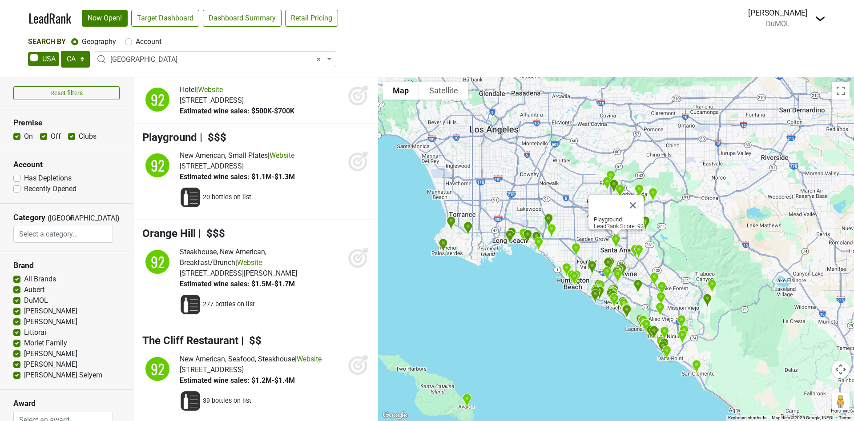
click at [355, 172] on icon at bounding box center [357, 162] width 19 height 19
click at [287, 160] on link "Website" at bounding box center [282, 155] width 25 height 8
click at [353, 172] on icon at bounding box center [358, 160] width 21 height 21
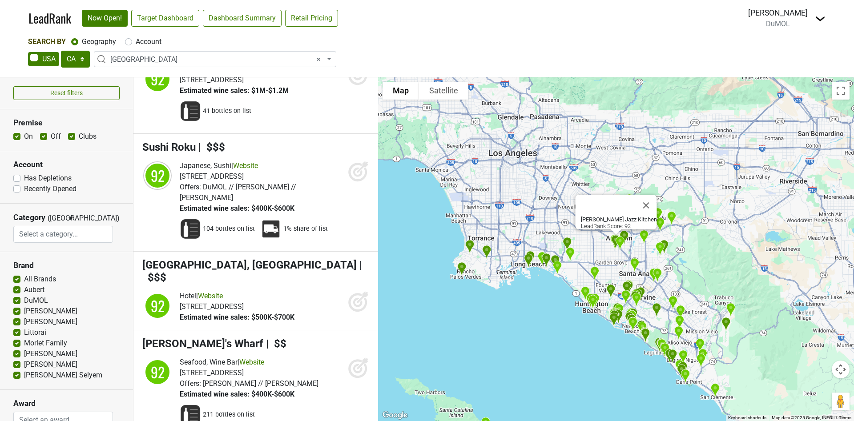
scroll to position [7338, 0]
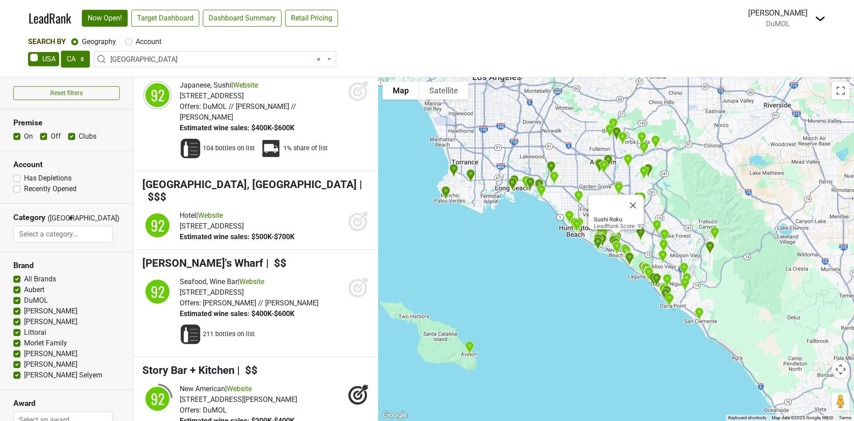
click at [356, 101] on icon at bounding box center [357, 91] width 19 height 19
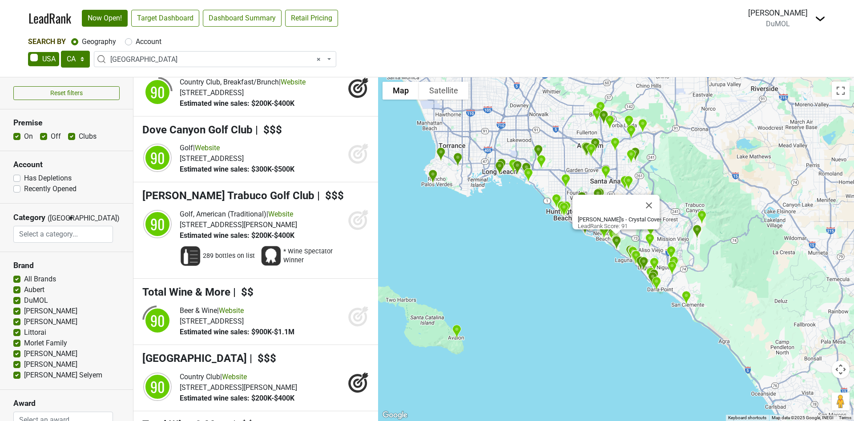
scroll to position [9340, 0]
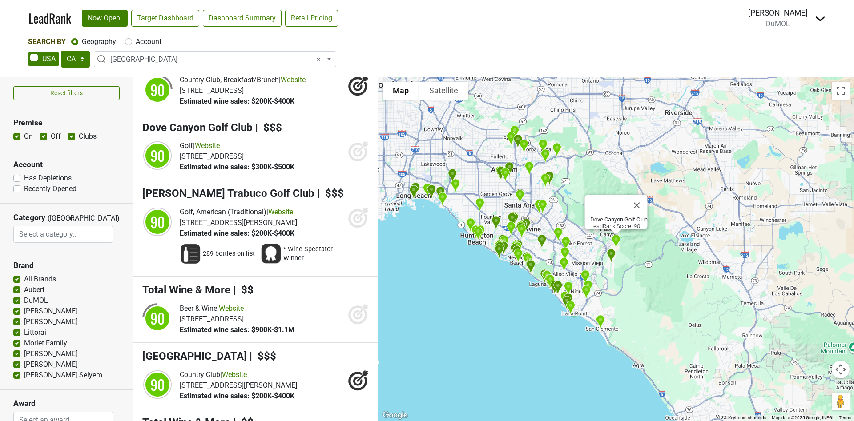
click at [353, 157] on icon at bounding box center [357, 152] width 9 height 9
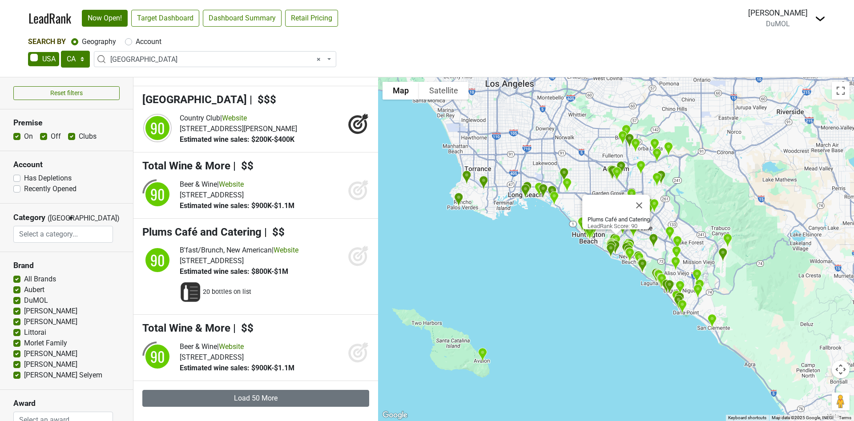
scroll to position [9778, 0]
